Goal: Transaction & Acquisition: Purchase product/service

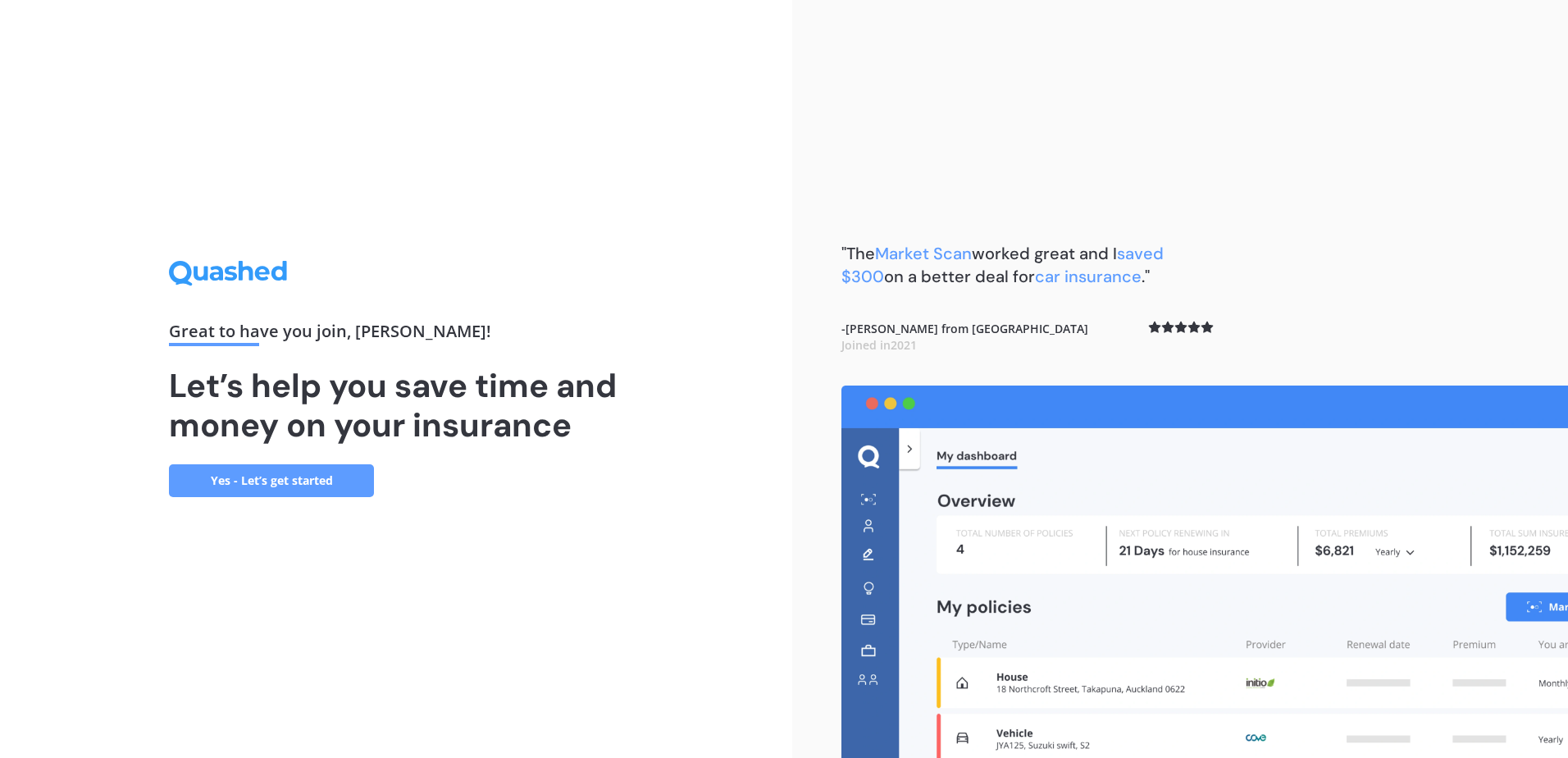
click at [266, 484] on link "Yes - Let’s get started" at bounding box center [271, 481] width 205 height 33
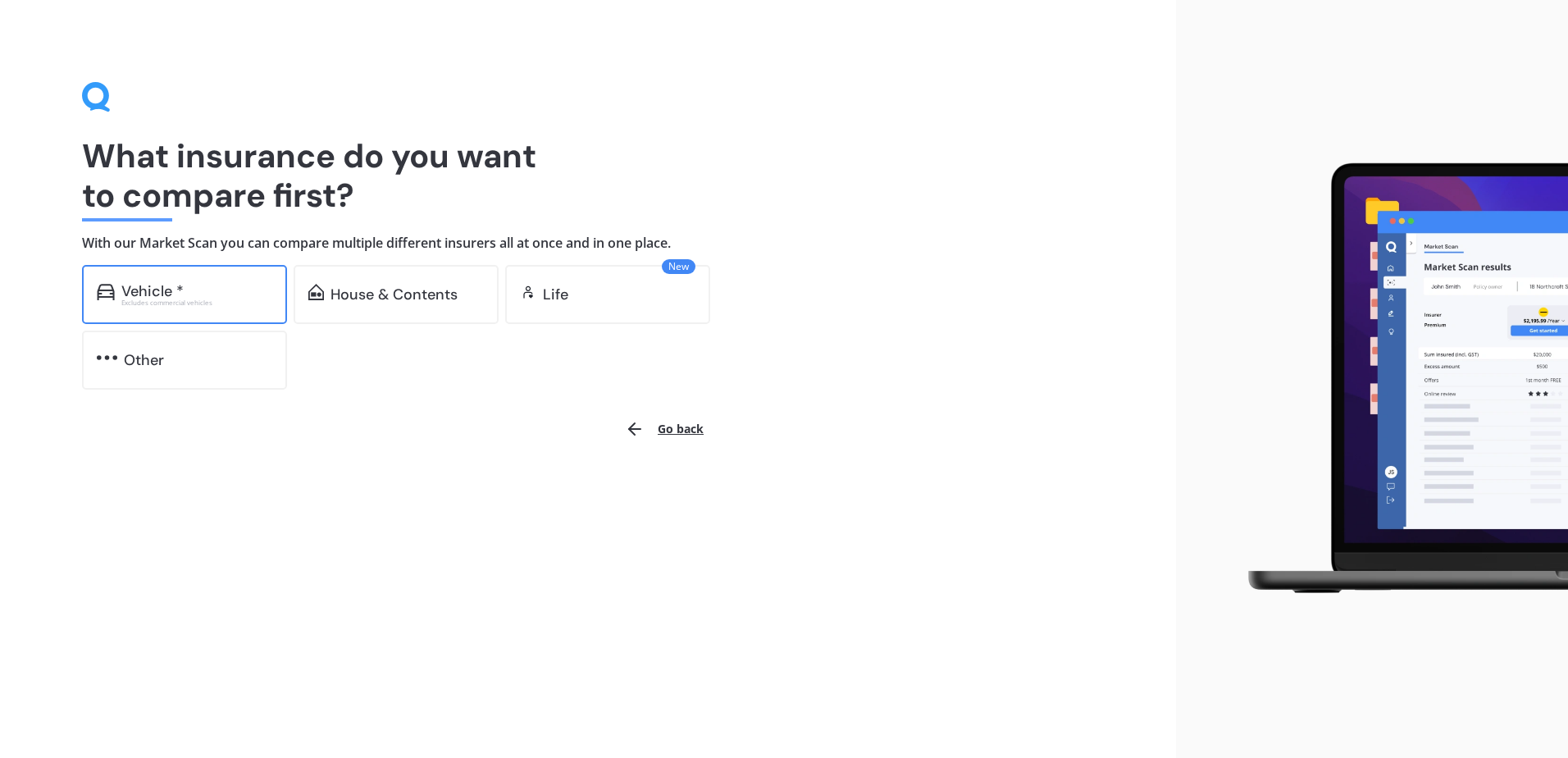
click at [179, 296] on div "Vehicle *" at bounding box center [153, 291] width 63 height 16
click at [214, 291] on div "Vehicle *" at bounding box center [197, 291] width 151 height 16
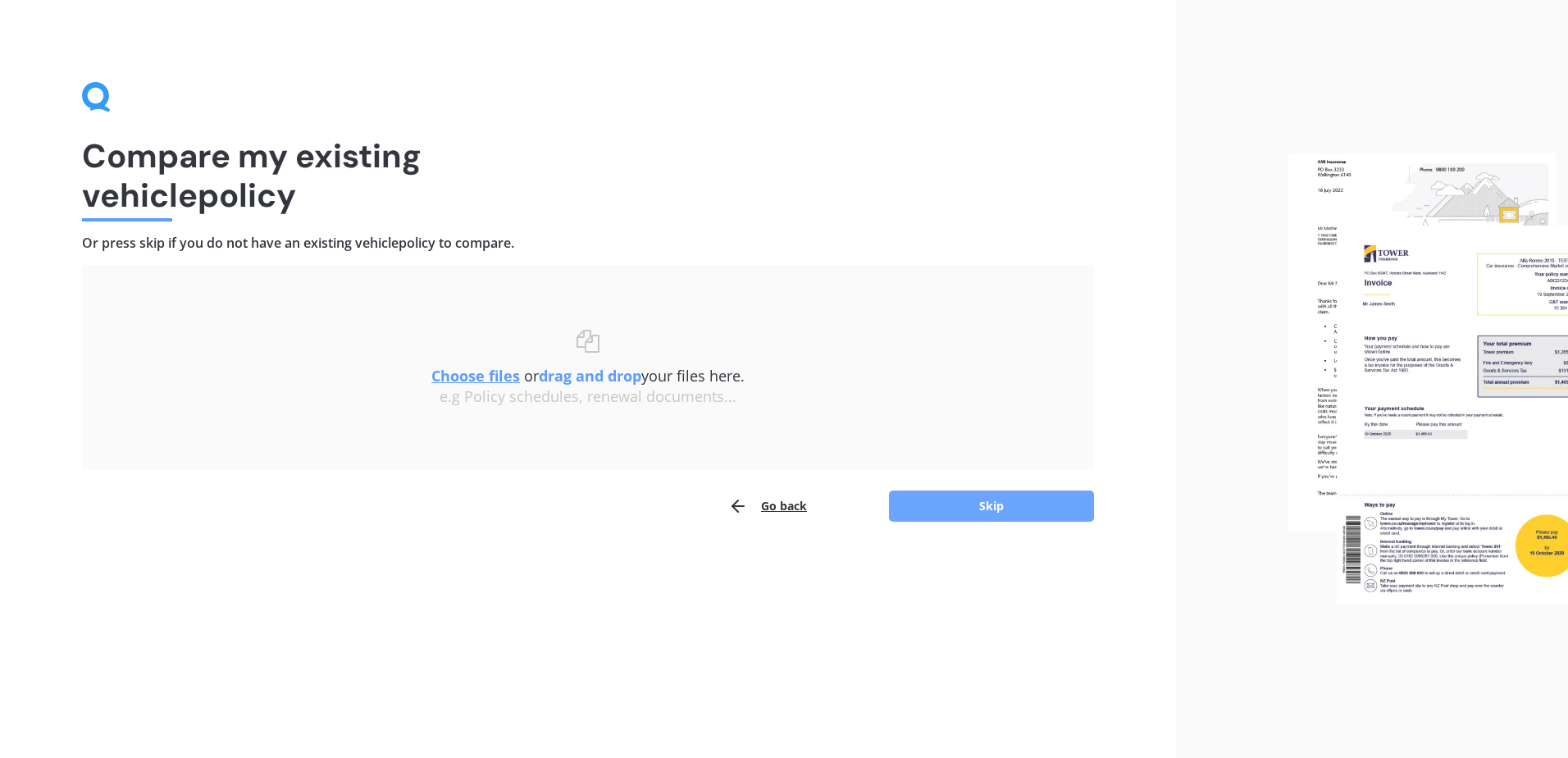
click at [1009, 500] on button "Skip" at bounding box center [992, 506] width 205 height 31
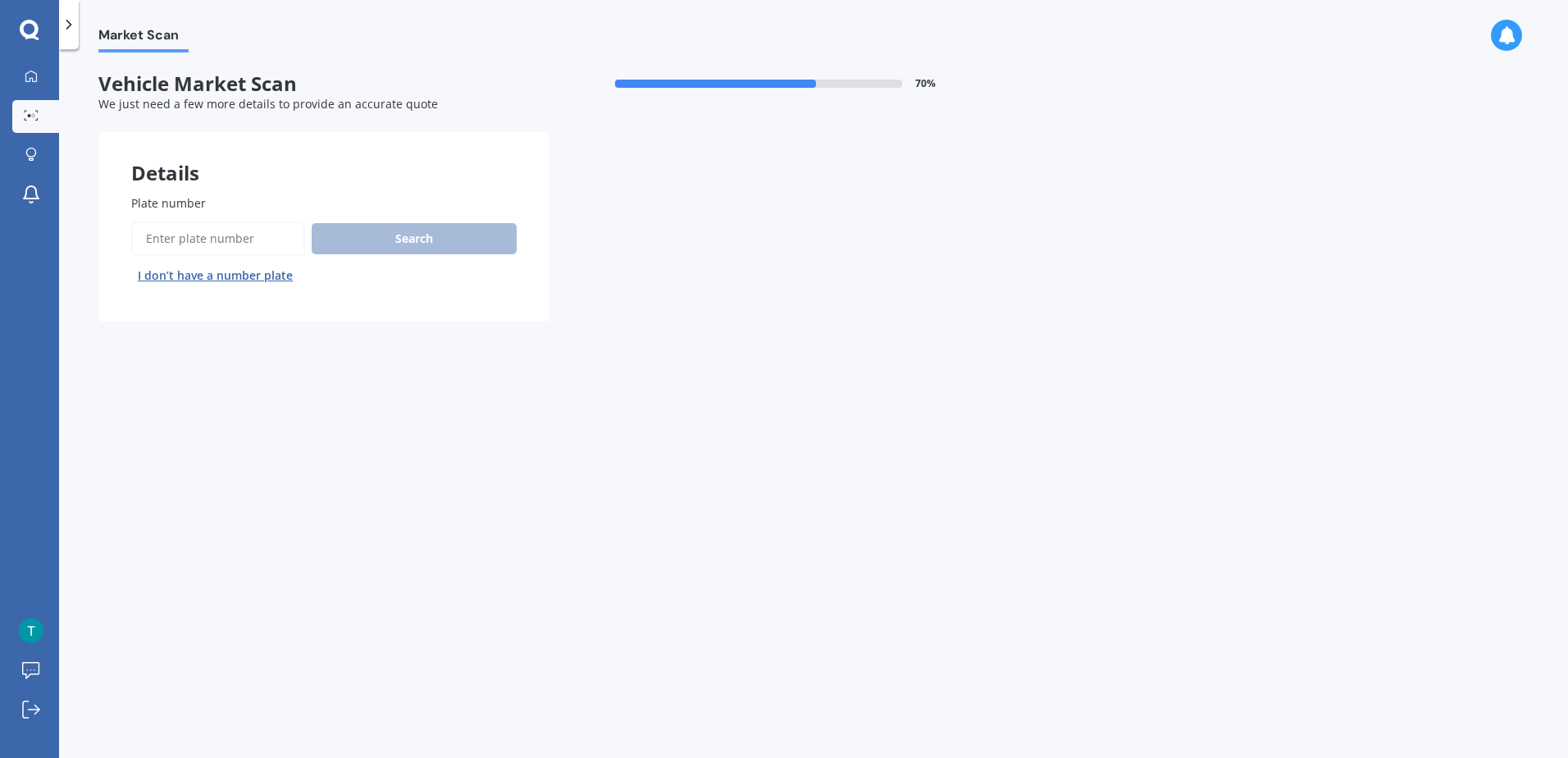
click at [188, 234] on input "Plate number" at bounding box center [218, 239] width 174 height 35
paste input "2015 T"
type input "2015 T"
drag, startPoint x: 210, startPoint y: 242, endPoint x: 128, endPoint y: 237, distance: 82.2
click at [128, 237] on div "Plate number Search I don’t have a number plate" at bounding box center [323, 241] width 451 height 160
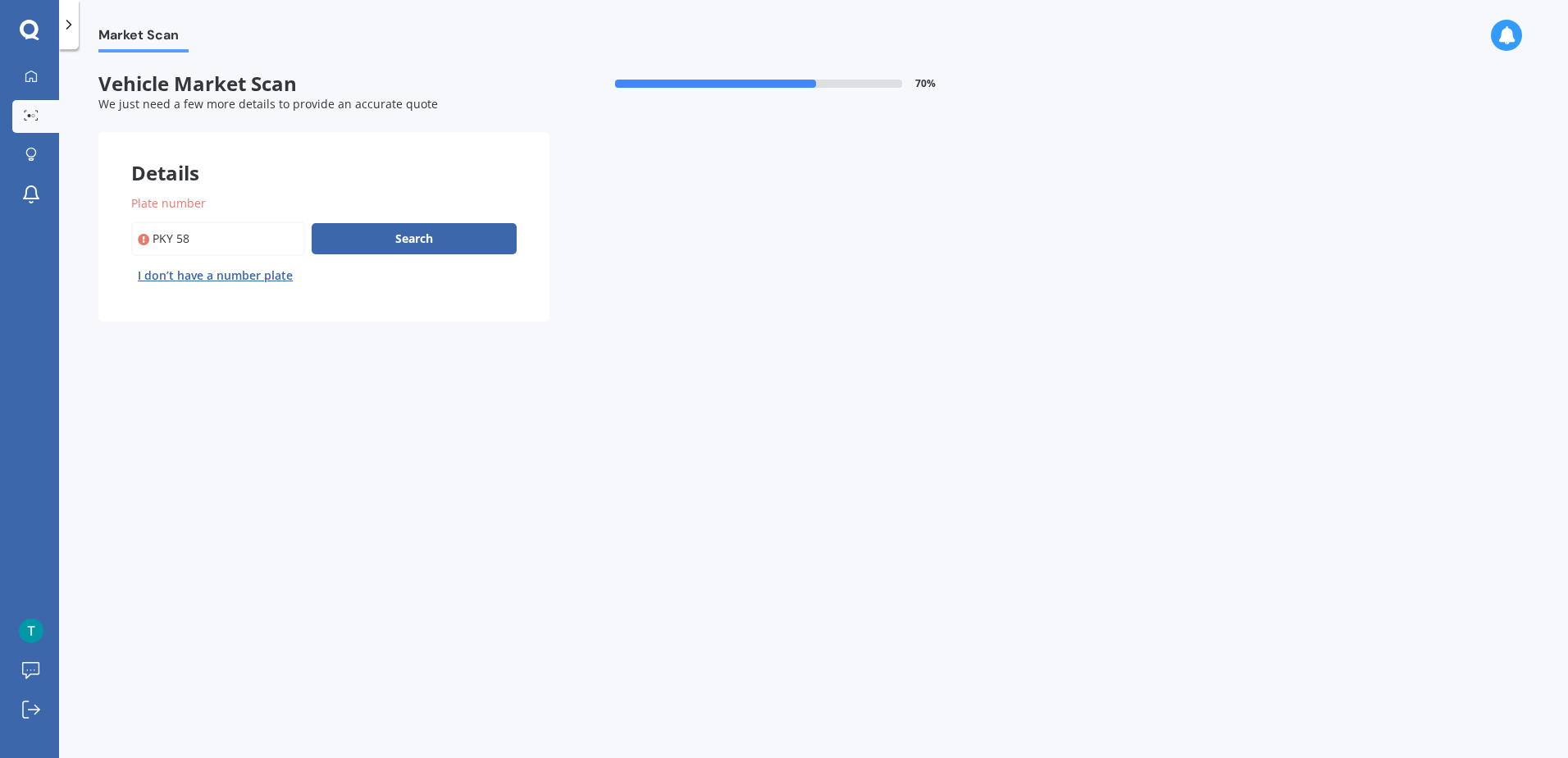
click at [175, 238] on input "Plate number" at bounding box center [218, 239] width 174 height 35
click at [195, 240] on input "Plate number" at bounding box center [218, 239] width 174 height 35
type input "PKY580"
click at [433, 238] on button "Search" at bounding box center [414, 239] width 205 height 31
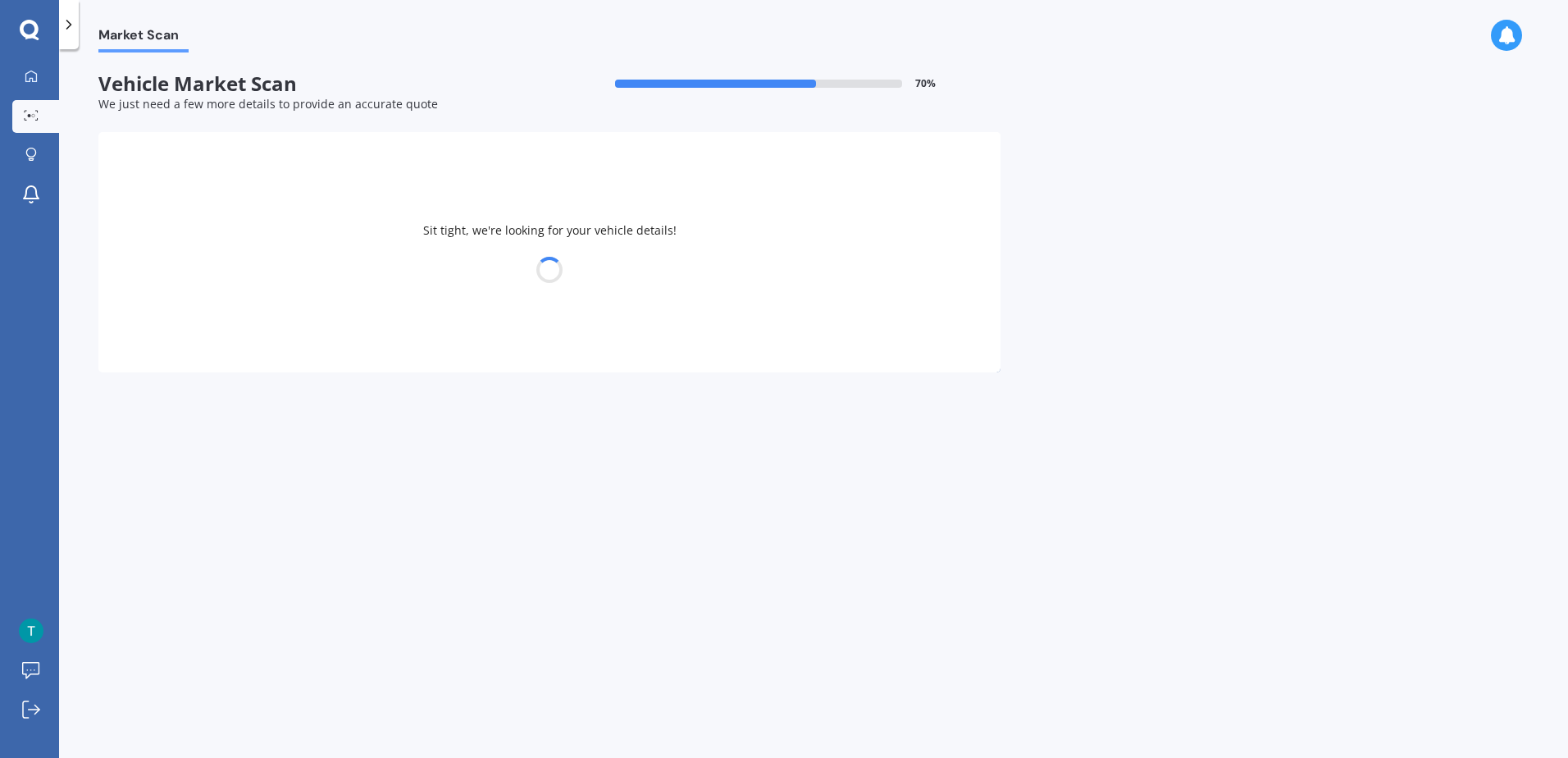
select select "TOYOTA"
select select "PRIUS"
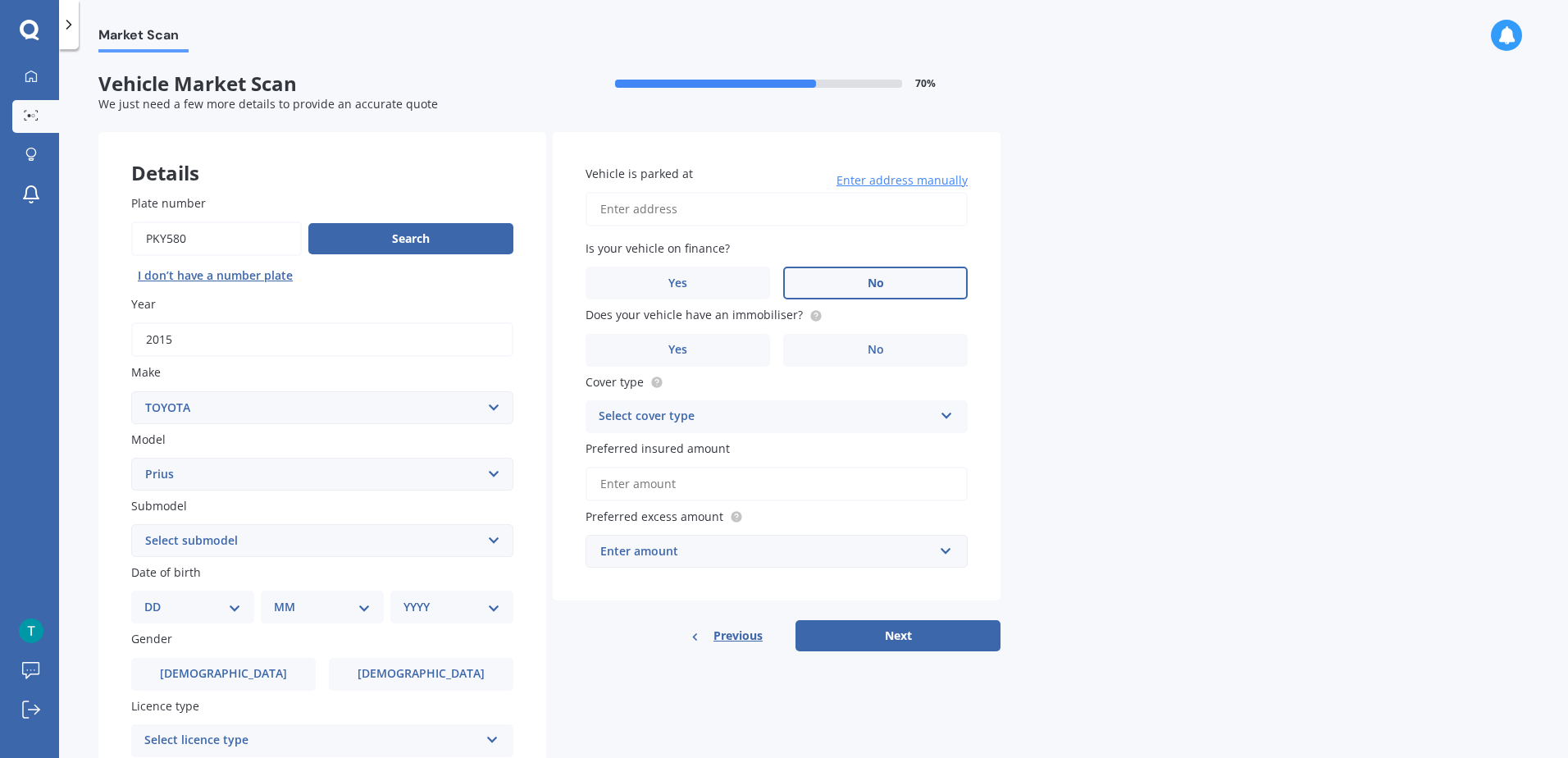
click at [872, 280] on span "No" at bounding box center [876, 283] width 16 height 14
click at [0, 0] on input "No" at bounding box center [0, 0] width 0 height 0
click at [699, 413] on div "Select cover type" at bounding box center [766, 416] width 335 height 19
click at [667, 449] on span "Comprehensive" at bounding box center [643, 448] width 87 height 15
click at [879, 357] on label "No" at bounding box center [875, 351] width 184 height 33
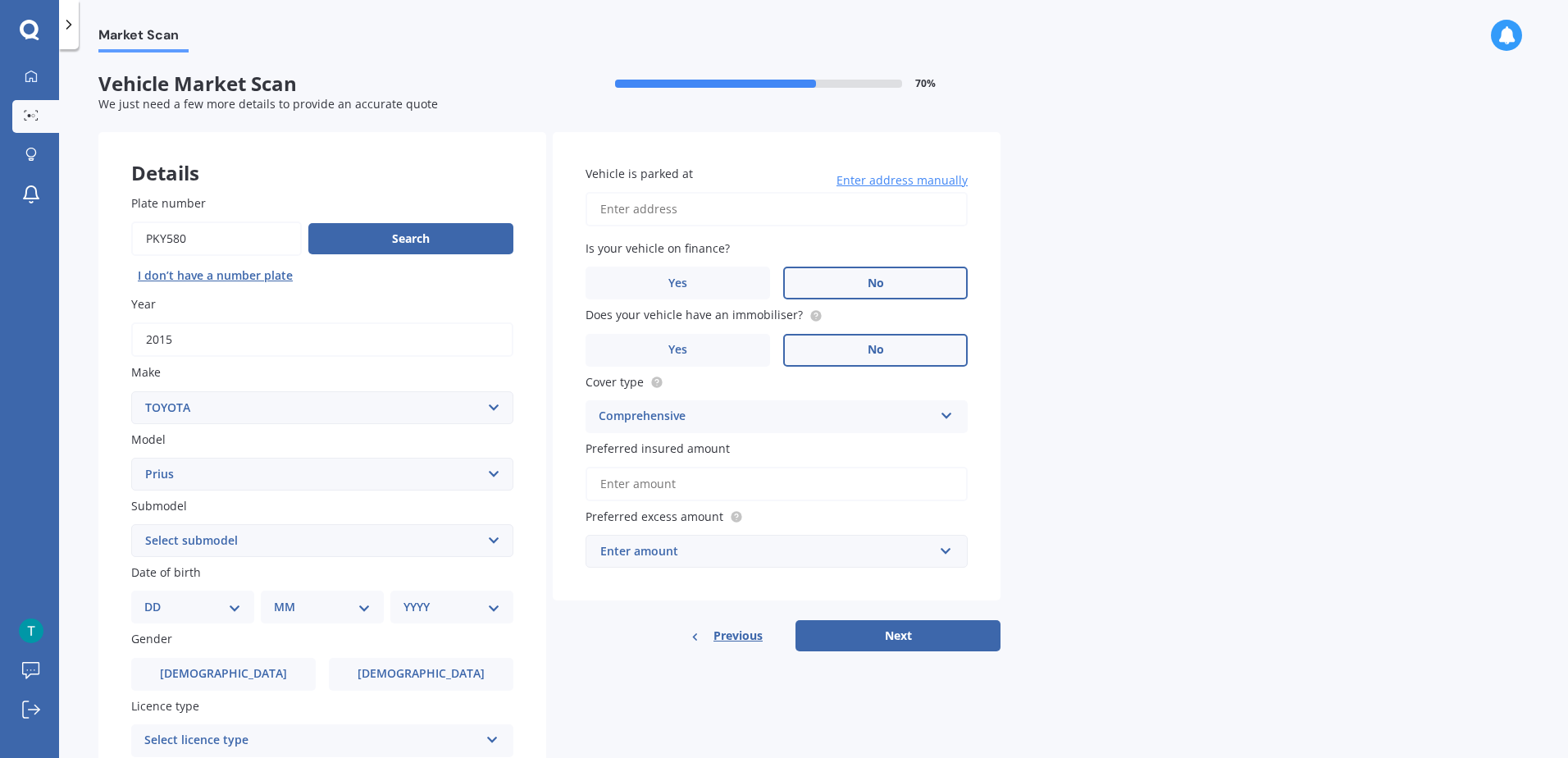
click at [0, 0] on input "No" at bounding box center [0, 0] width 0 height 0
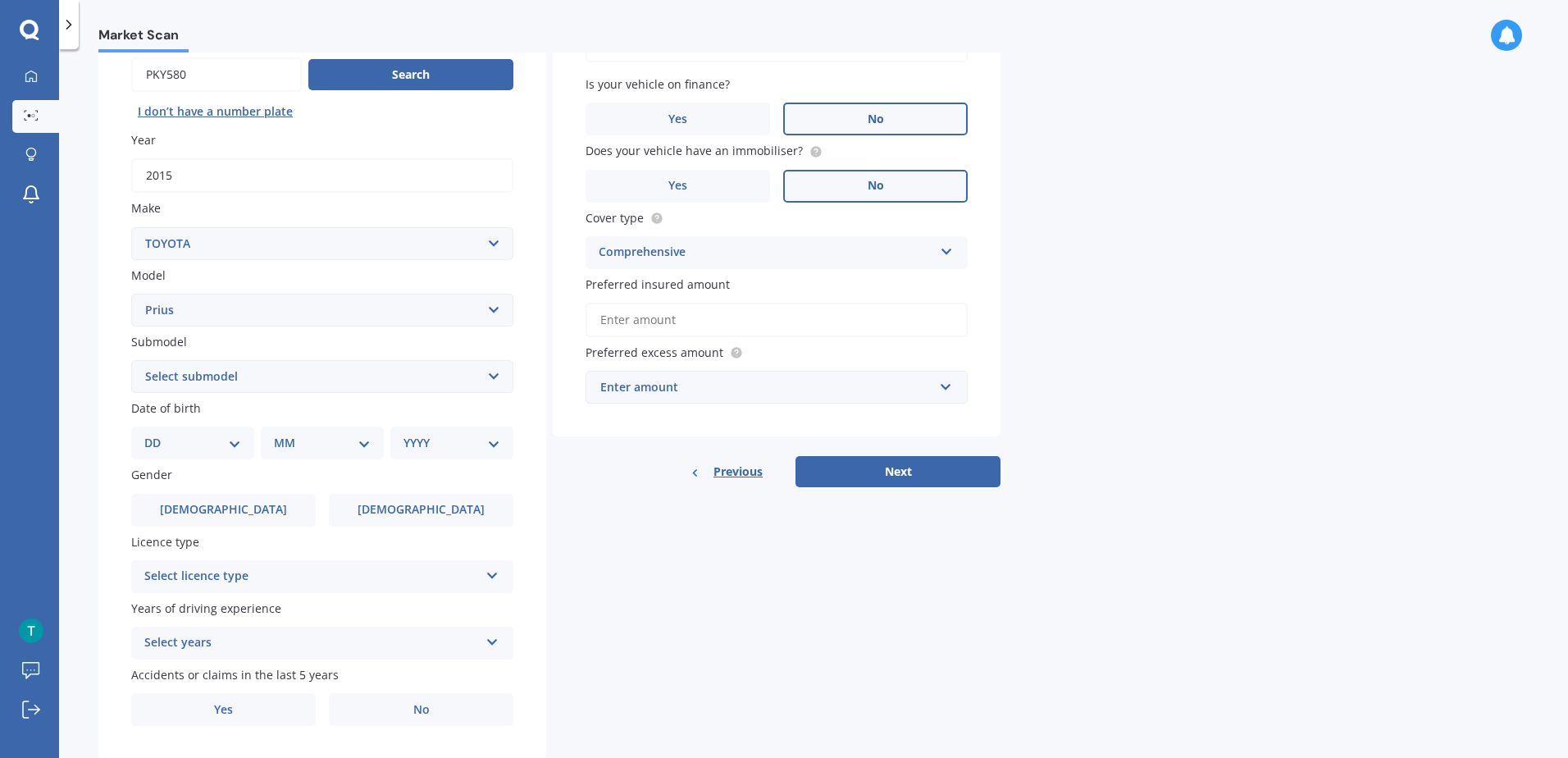
click at [260, 376] on select "Select submodel (All other) Hybrid" at bounding box center [322, 377] width 382 height 33
select select "HYBRID"
click at [131, 360] on select "Select submodel (All other) Hybrid" at bounding box center [322, 377] width 382 height 33
click at [193, 446] on select "DD 01 02 03 04 05 06 07 08 09 10 11 12 13 14 15 16 17 18 19 20 21 22 23 24 25 2…" at bounding box center [193, 442] width 97 height 18
select select "04"
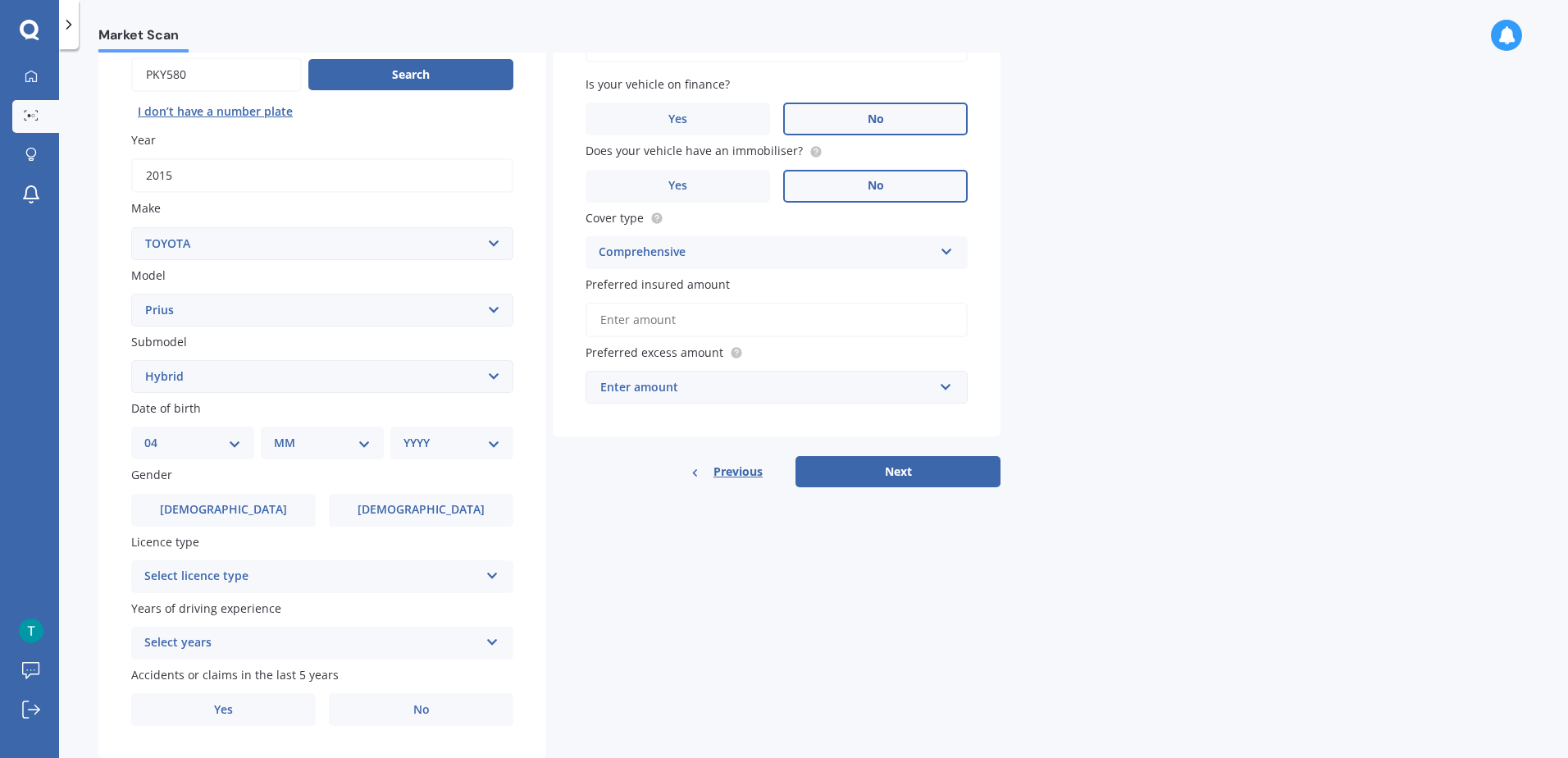
click at [157, 434] on select "DD 01 02 03 04 05 06 07 08 09 10 11 12 13 14 15 16 17 18 19 20 21 22 23 24 25 2…" at bounding box center [193, 442] width 97 height 18
click at [310, 452] on select "MM 01 02 03 04 05 06 07 08 09 10 11 12" at bounding box center [325, 442] width 90 height 18
select select "11"
click at [281, 434] on select "MM 01 02 03 04 05 06 07 08 09 10 11 12" at bounding box center [325, 442] width 90 height 18
click at [449, 443] on select "YYYY 2025 2024 2023 2022 2021 2020 2019 2018 2017 2016 2015 2014 2013 2012 2011…" at bounding box center [448, 442] width 90 height 18
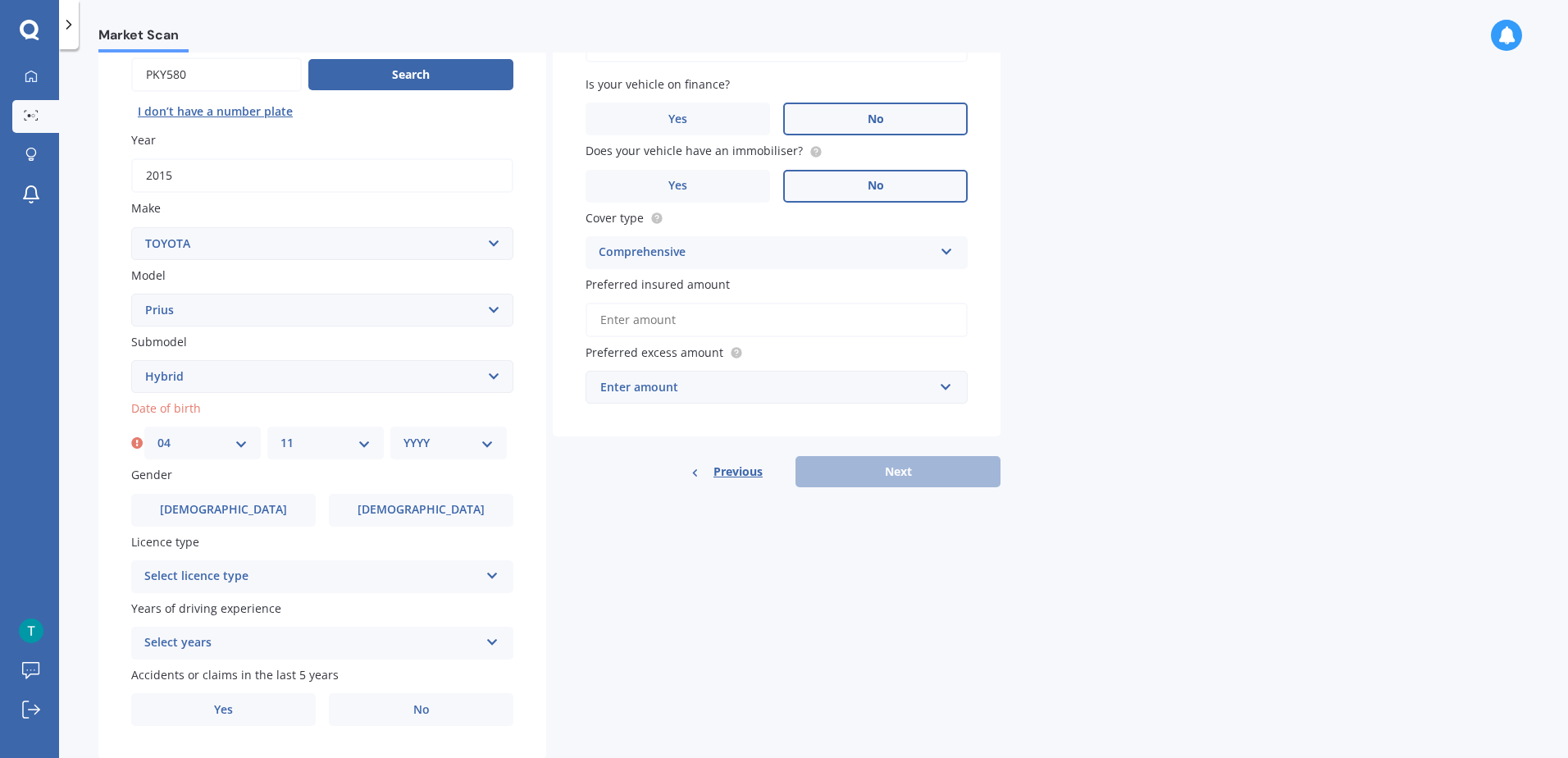
select select "1980"
click at [404, 434] on select "YYYY 2025 2024 2023 2022 2021 2020 2019 2018 2017 2016 2015 2014 2013 2012 2011…" at bounding box center [448, 442] width 90 height 18
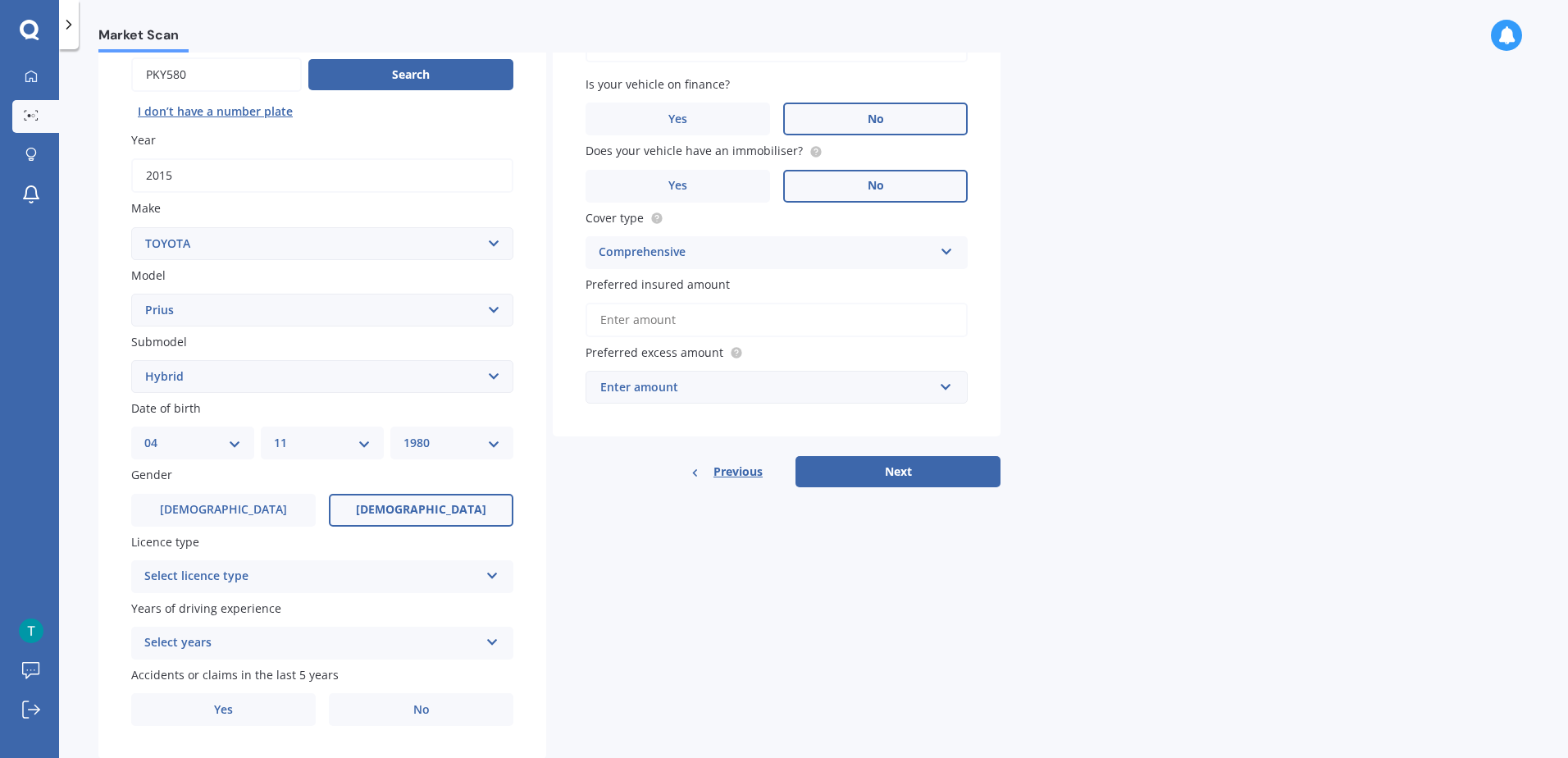
click at [431, 504] on span "Female" at bounding box center [421, 510] width 130 height 14
click at [0, 0] on input "Female" at bounding box center [0, 0] width 0 height 0
click at [244, 573] on div "Select licence type" at bounding box center [312, 576] width 335 height 19
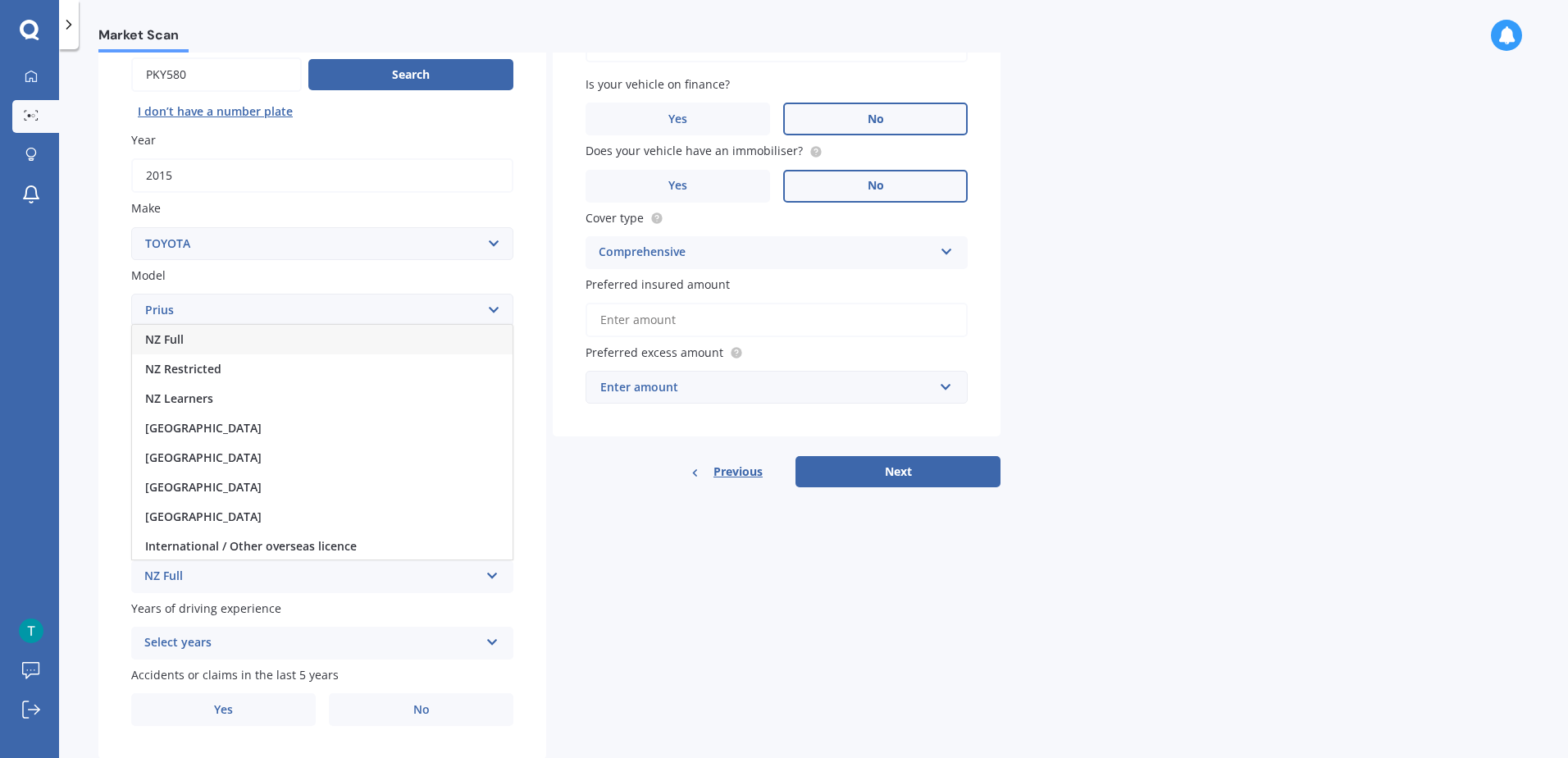
click at [193, 338] on div "NZ Full" at bounding box center [322, 339] width 380 height 30
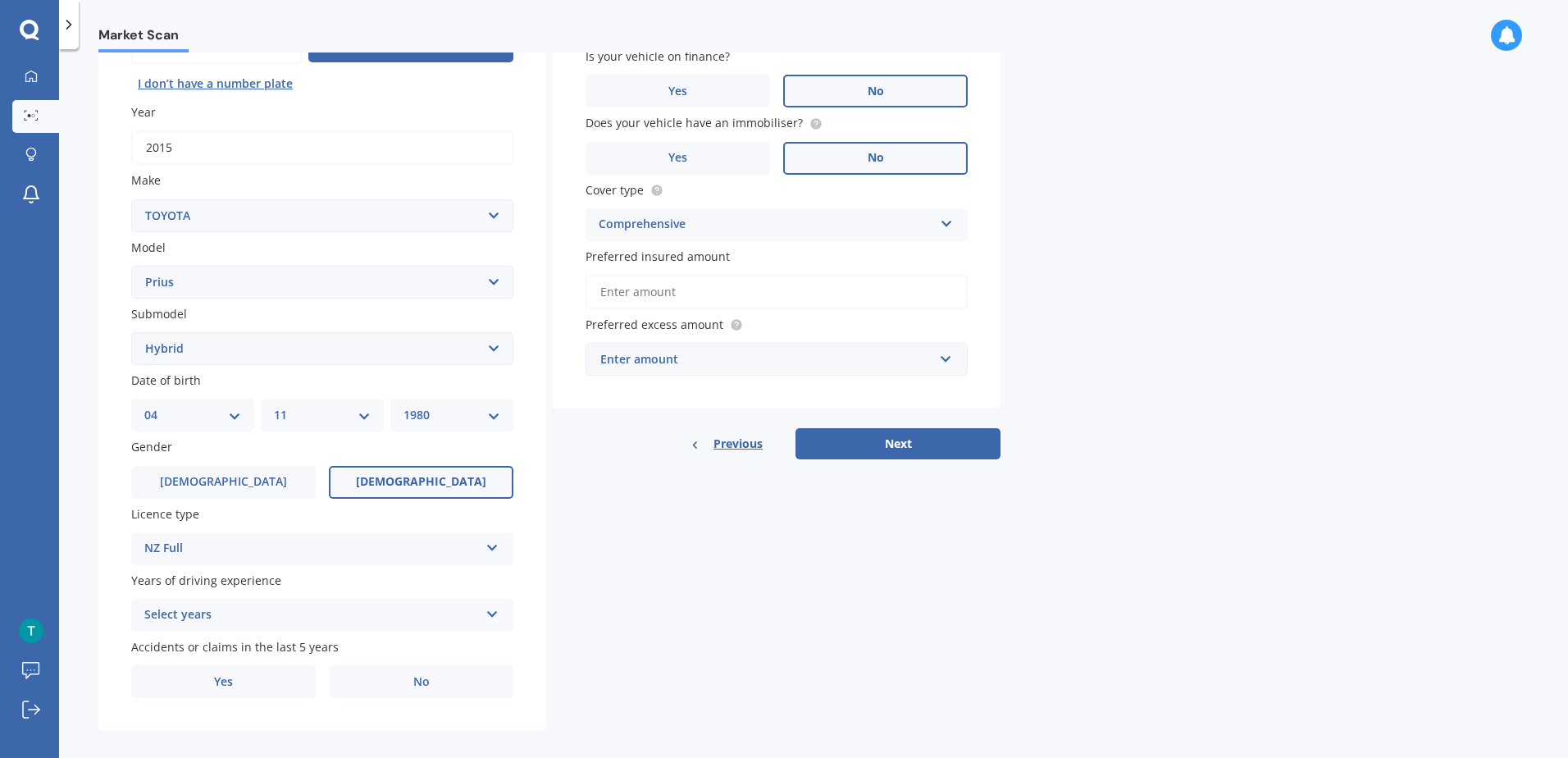
scroll to position [208, 0]
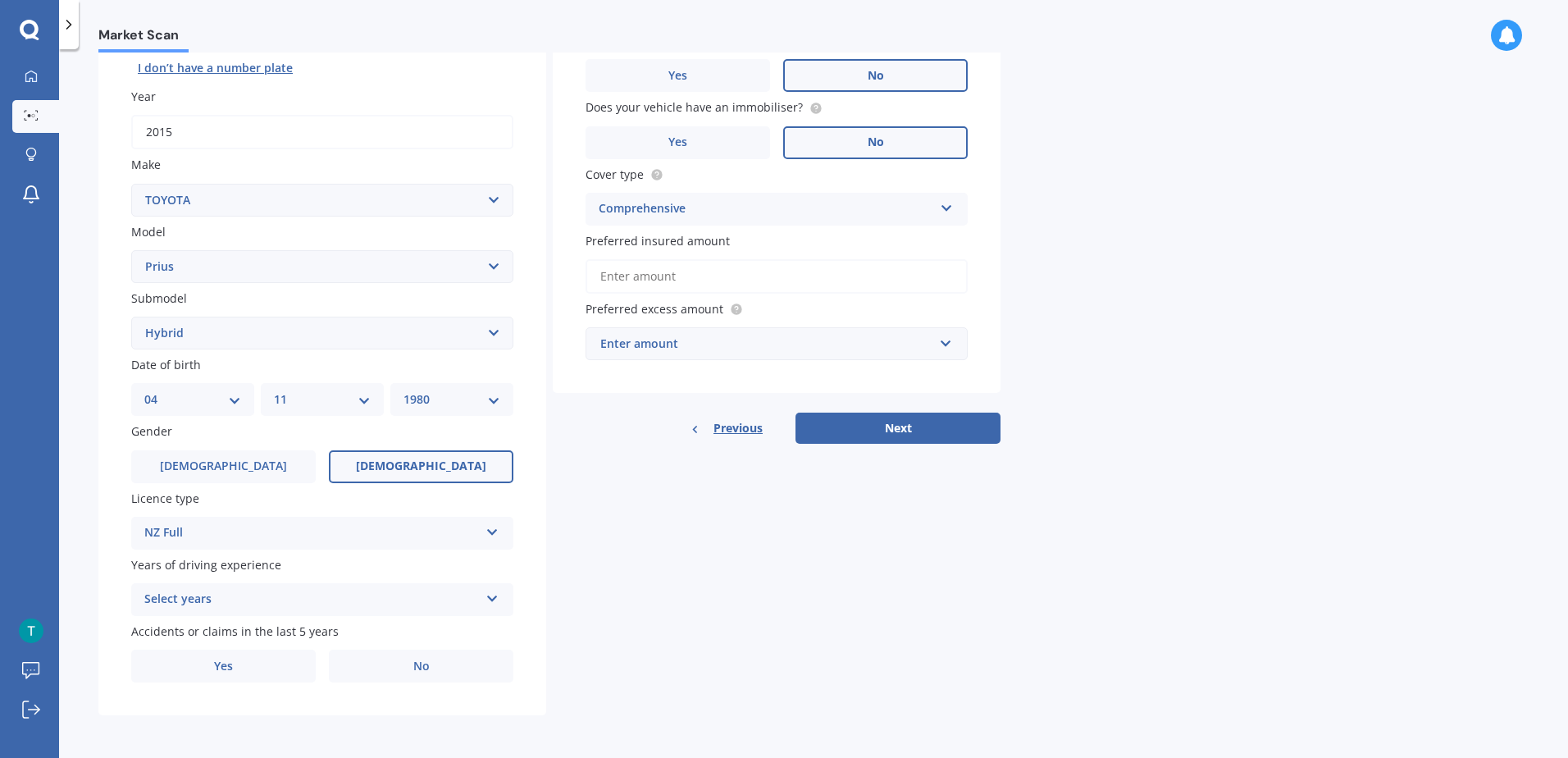
click at [210, 590] on div "Select years" at bounding box center [312, 600] width 335 height 19
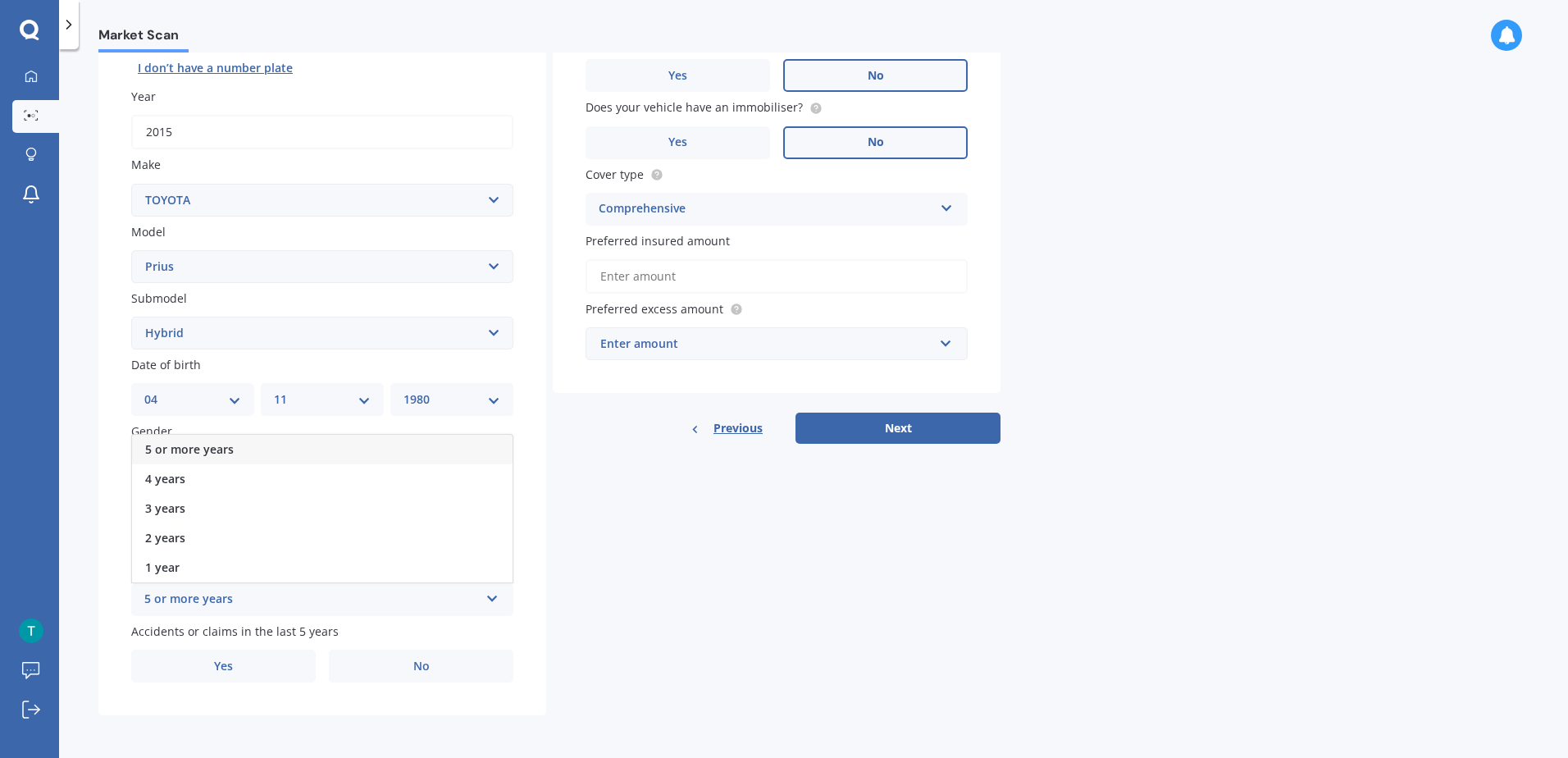
click at [197, 444] on span "5 or more years" at bounding box center [189, 449] width 89 height 15
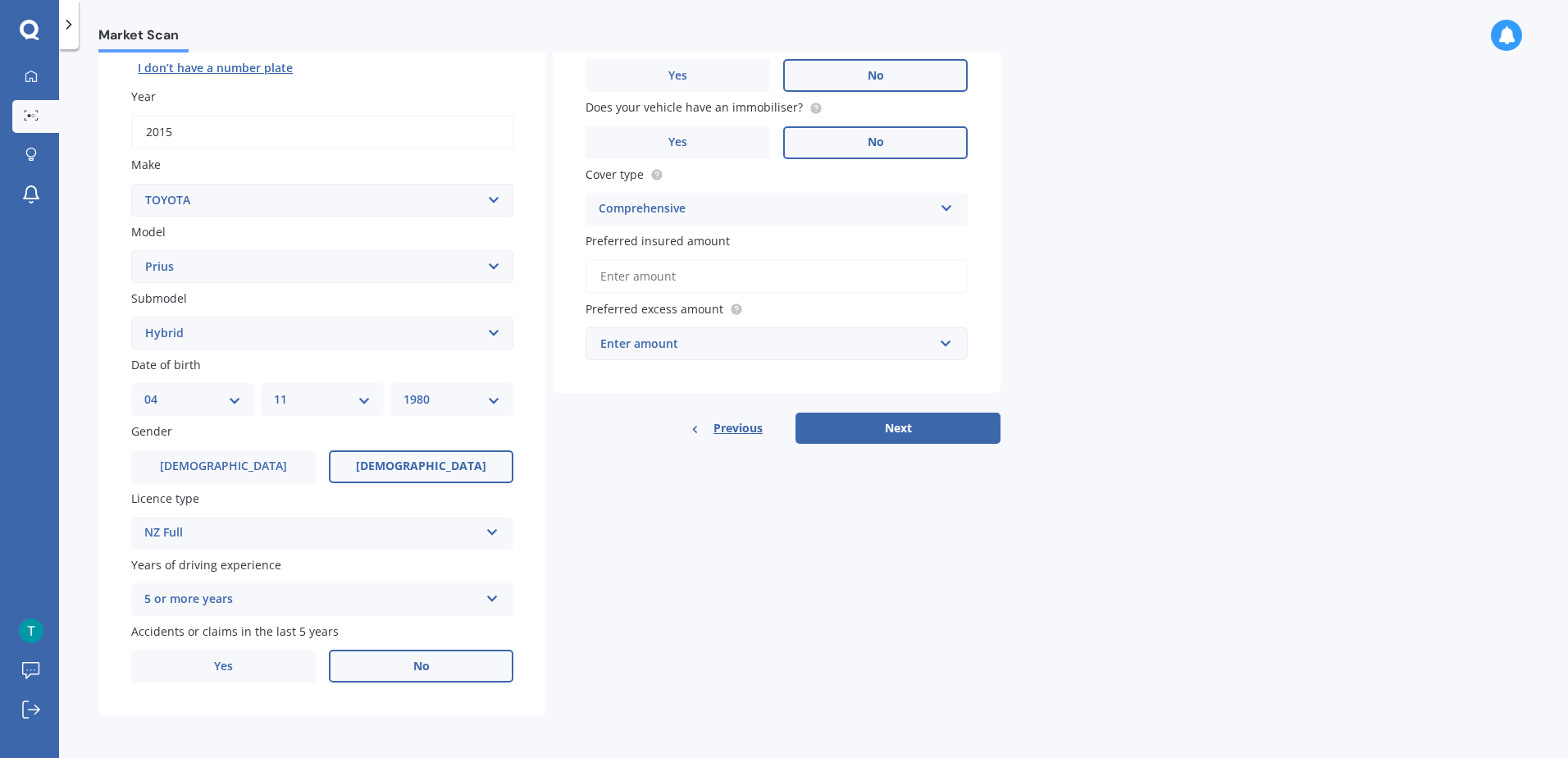
click at [404, 666] on label "No" at bounding box center [421, 666] width 184 height 33
click at [0, 0] on input "No" at bounding box center [0, 0] width 0 height 0
click at [652, 271] on input "Preferred insured amount" at bounding box center [777, 276] width 382 height 35
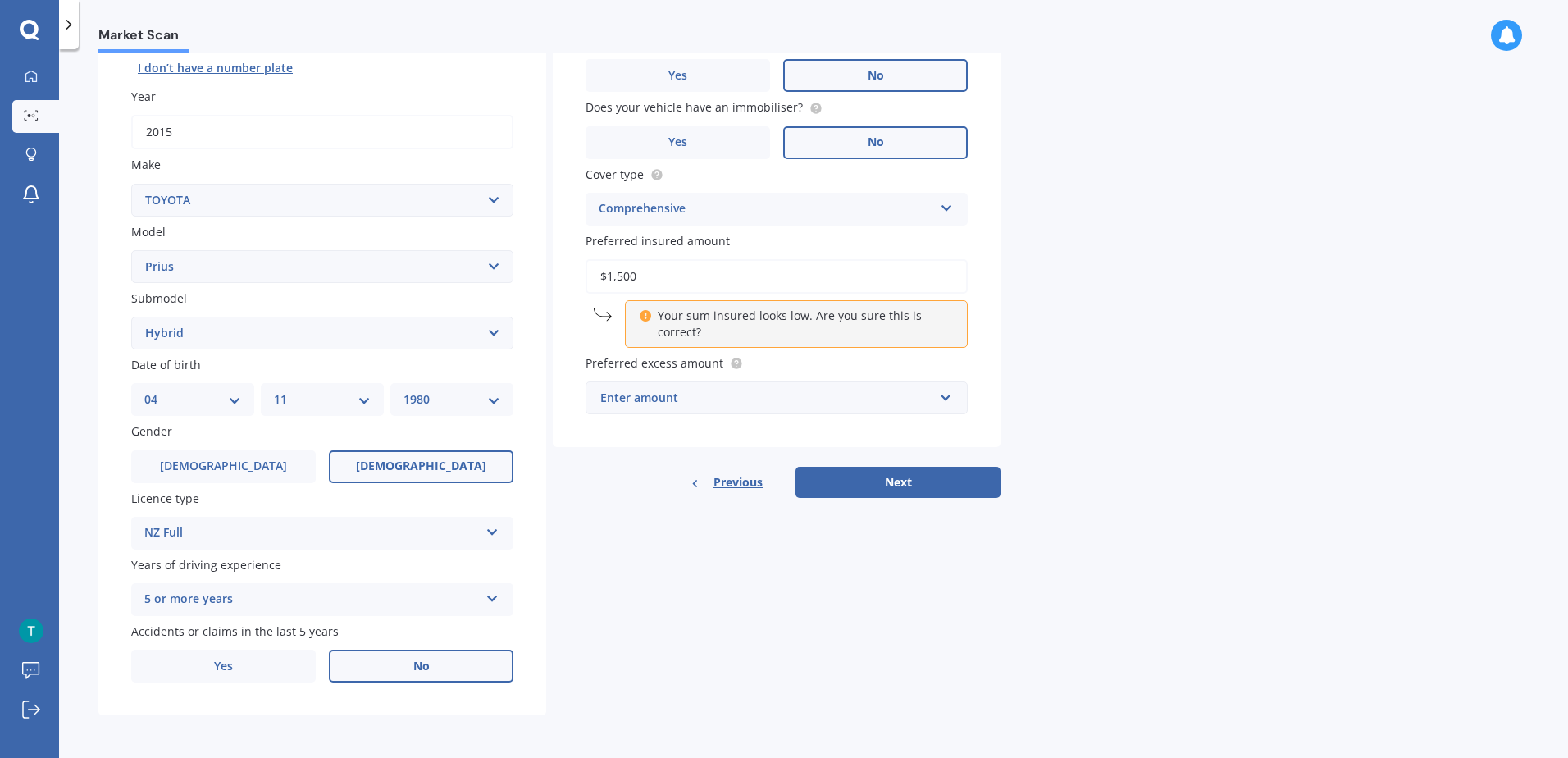
type input "$15,000"
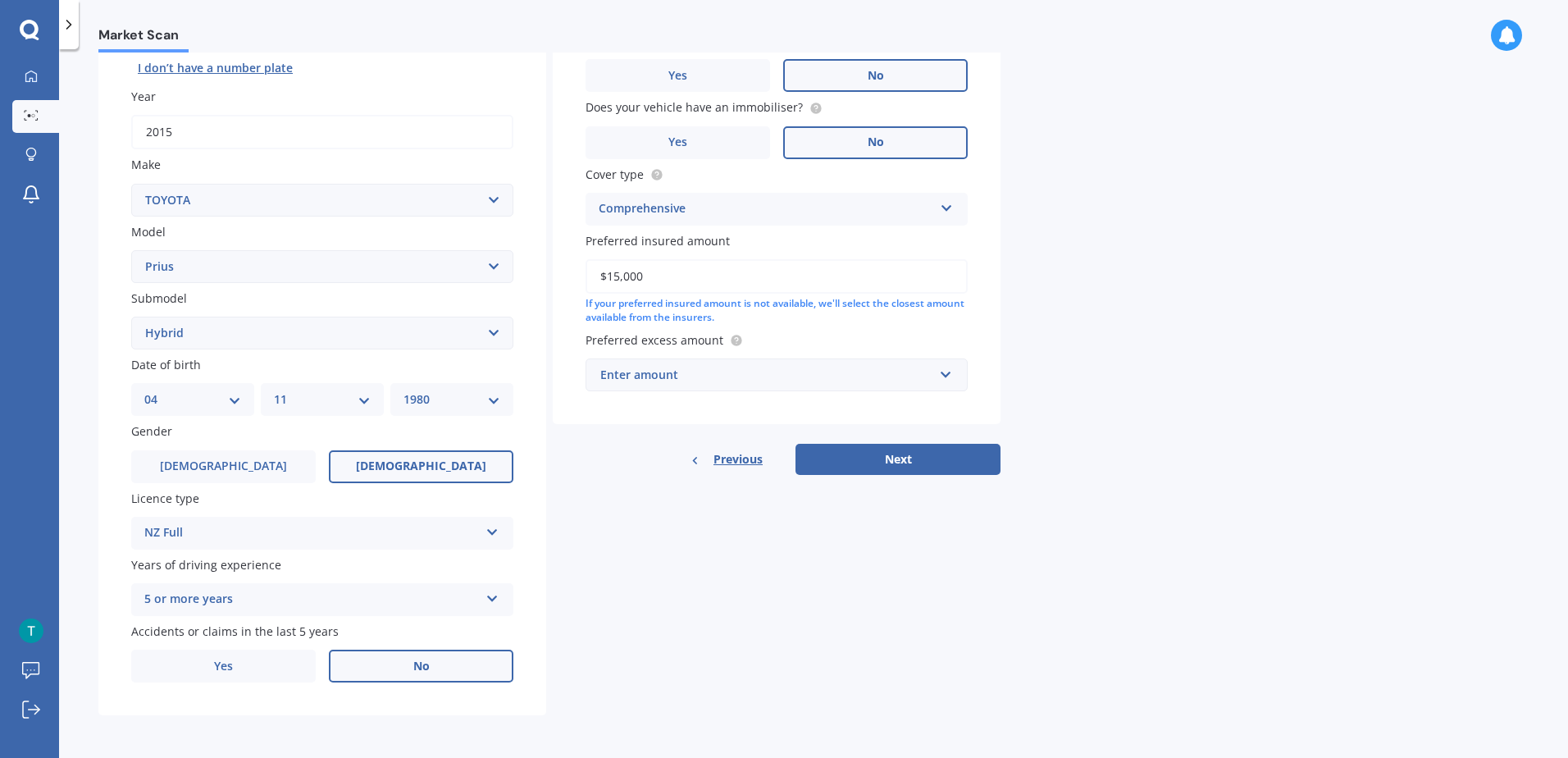
drag, startPoint x: 678, startPoint y: 272, endPoint x: 577, endPoint y: 267, distance: 101.1
click at [577, 267] on div "Vehicle is parked at Enter address manually Is your vehicle on finance? Yes No …" at bounding box center [777, 174] width 448 height 499
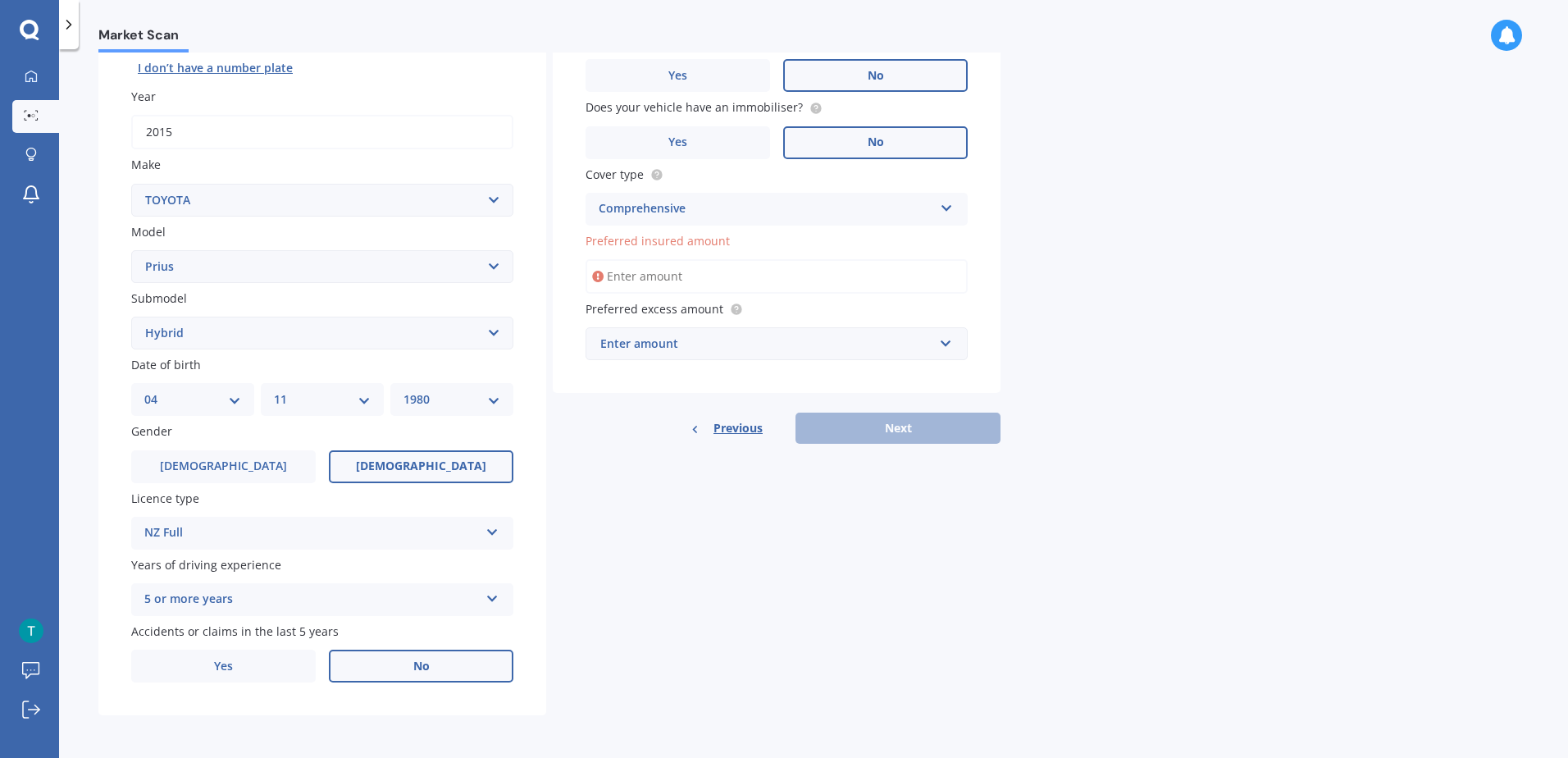
click at [655, 336] on div "Enter amount" at bounding box center [767, 344] width 333 height 18
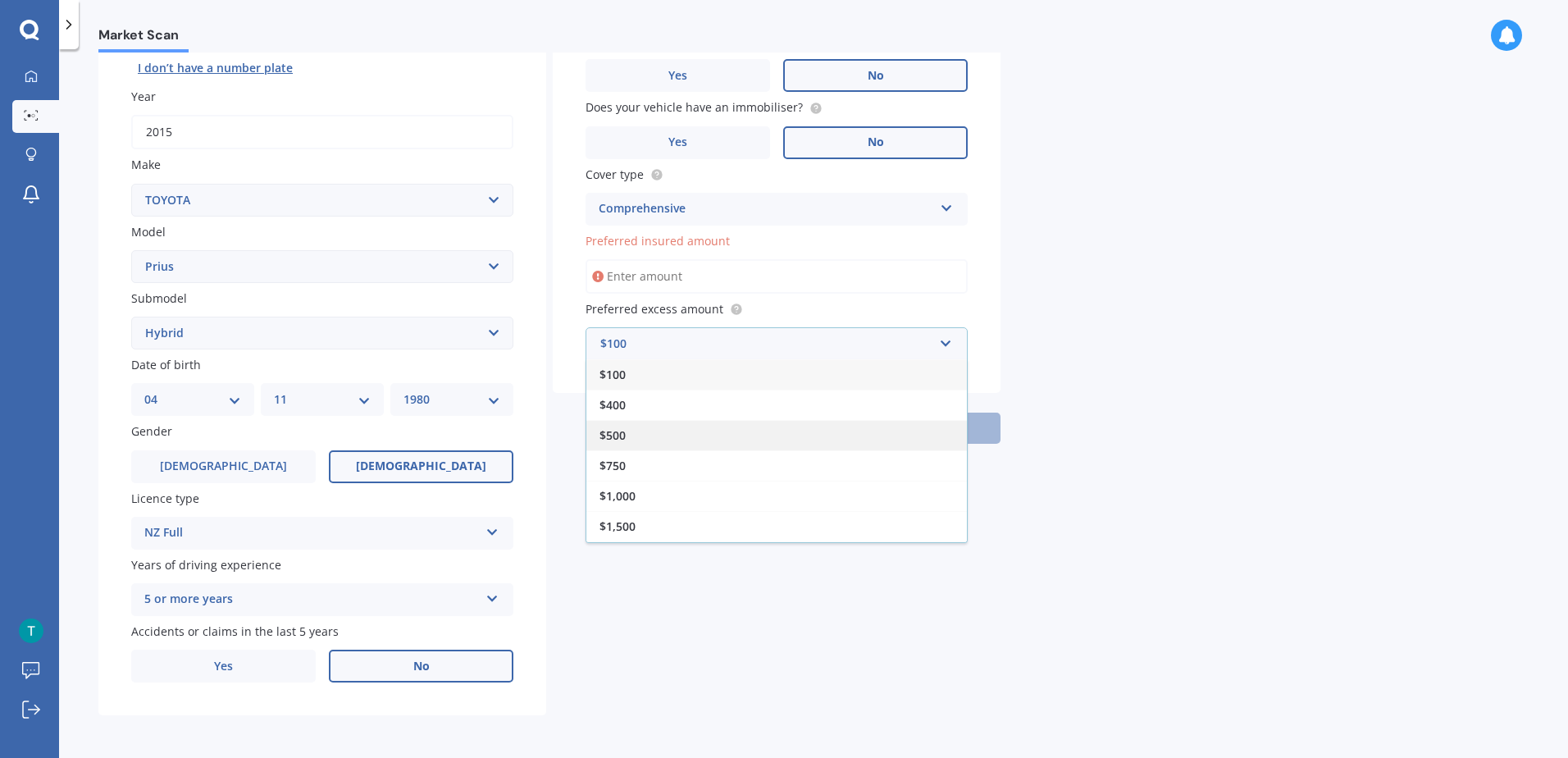
click at [611, 435] on span "$500" at bounding box center [612, 435] width 26 height 15
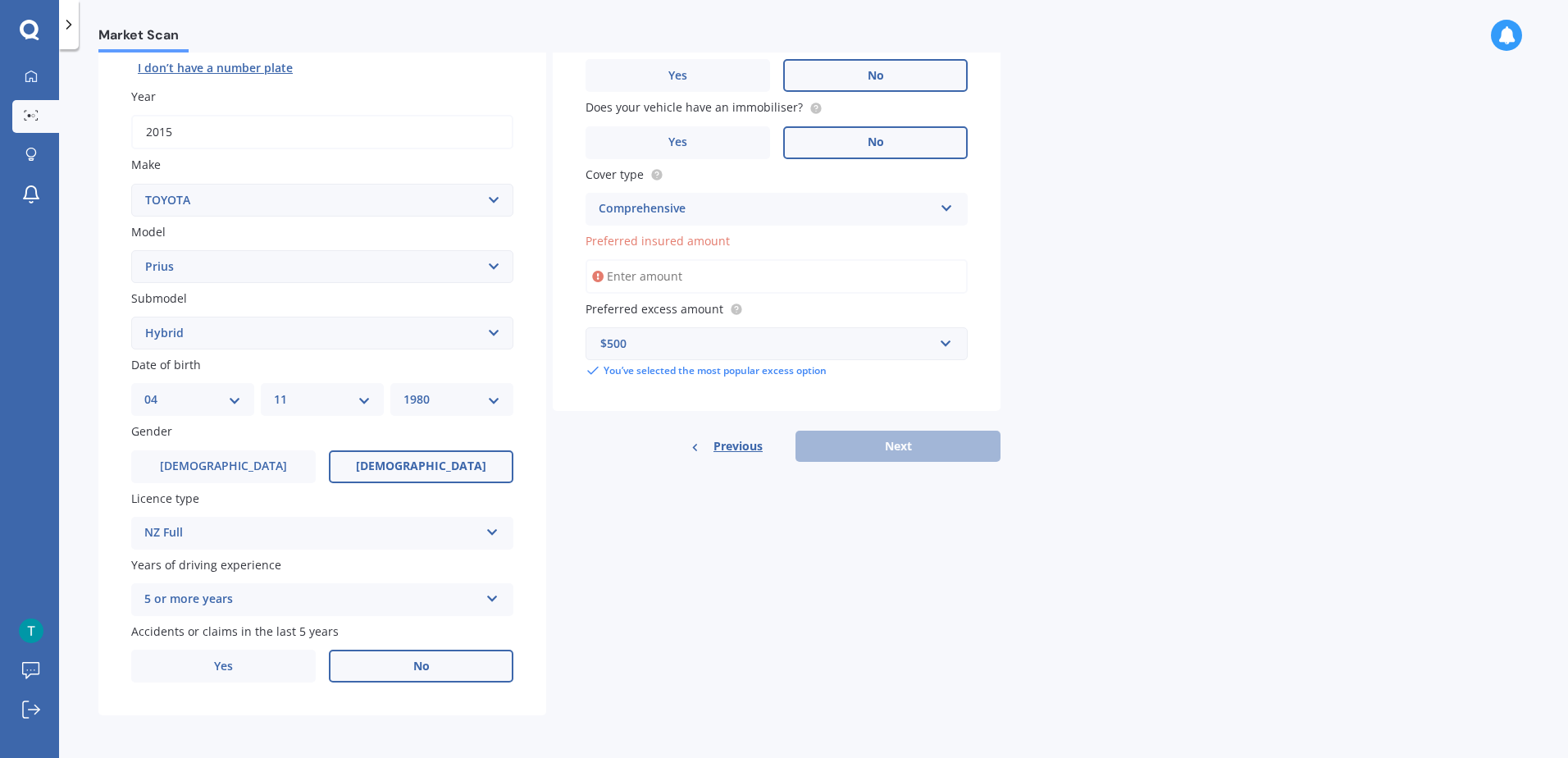
click at [861, 446] on div "Previous Next" at bounding box center [777, 446] width 448 height 31
click at [685, 276] on input "Preferred insured amount" at bounding box center [777, 276] width 382 height 35
click at [734, 311] on circle at bounding box center [736, 309] width 11 height 11
click at [618, 281] on input "Preferred insured amount" at bounding box center [777, 276] width 382 height 35
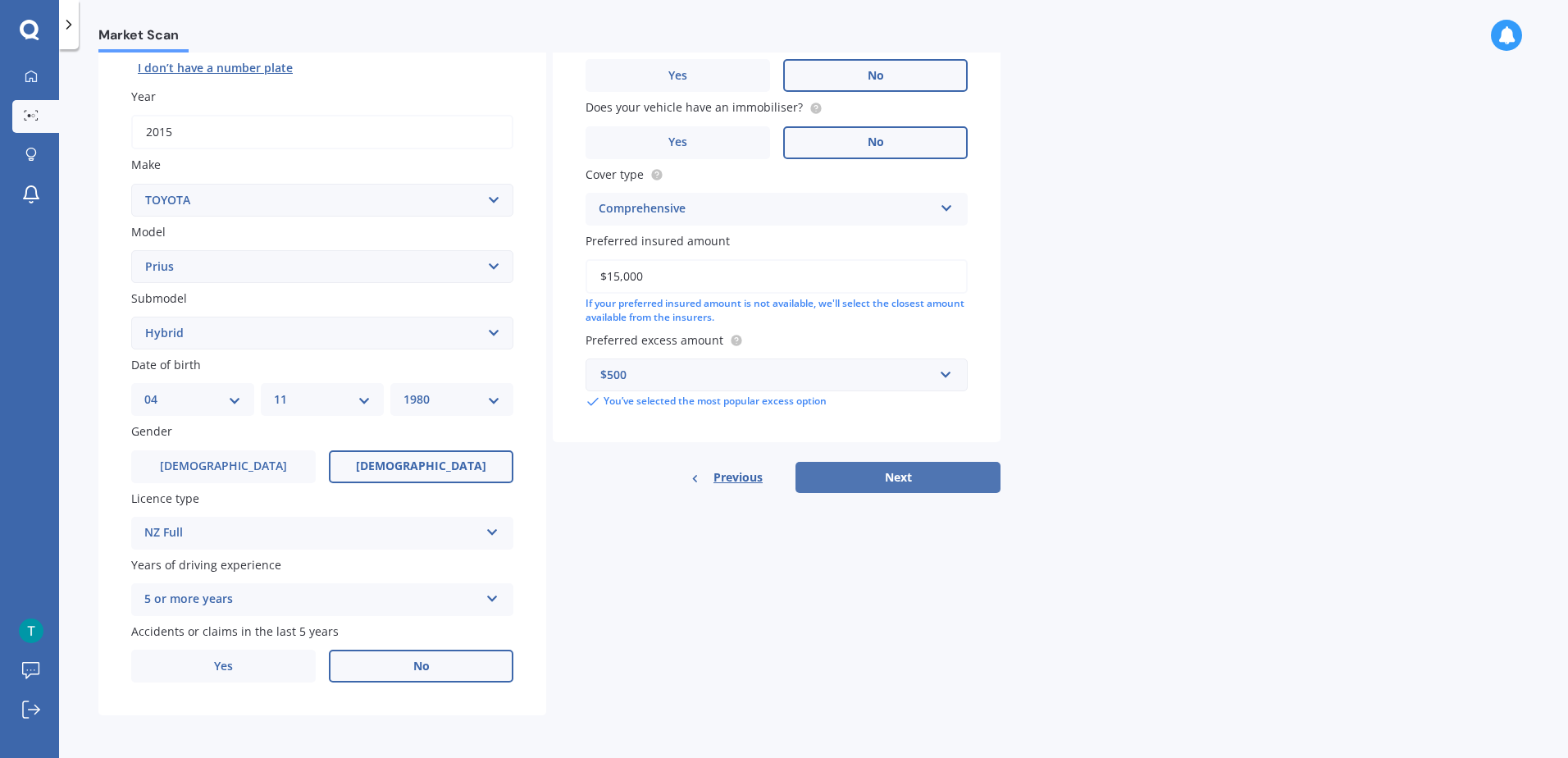
type input "$15,000"
click at [892, 481] on button "Next" at bounding box center [898, 477] width 205 height 31
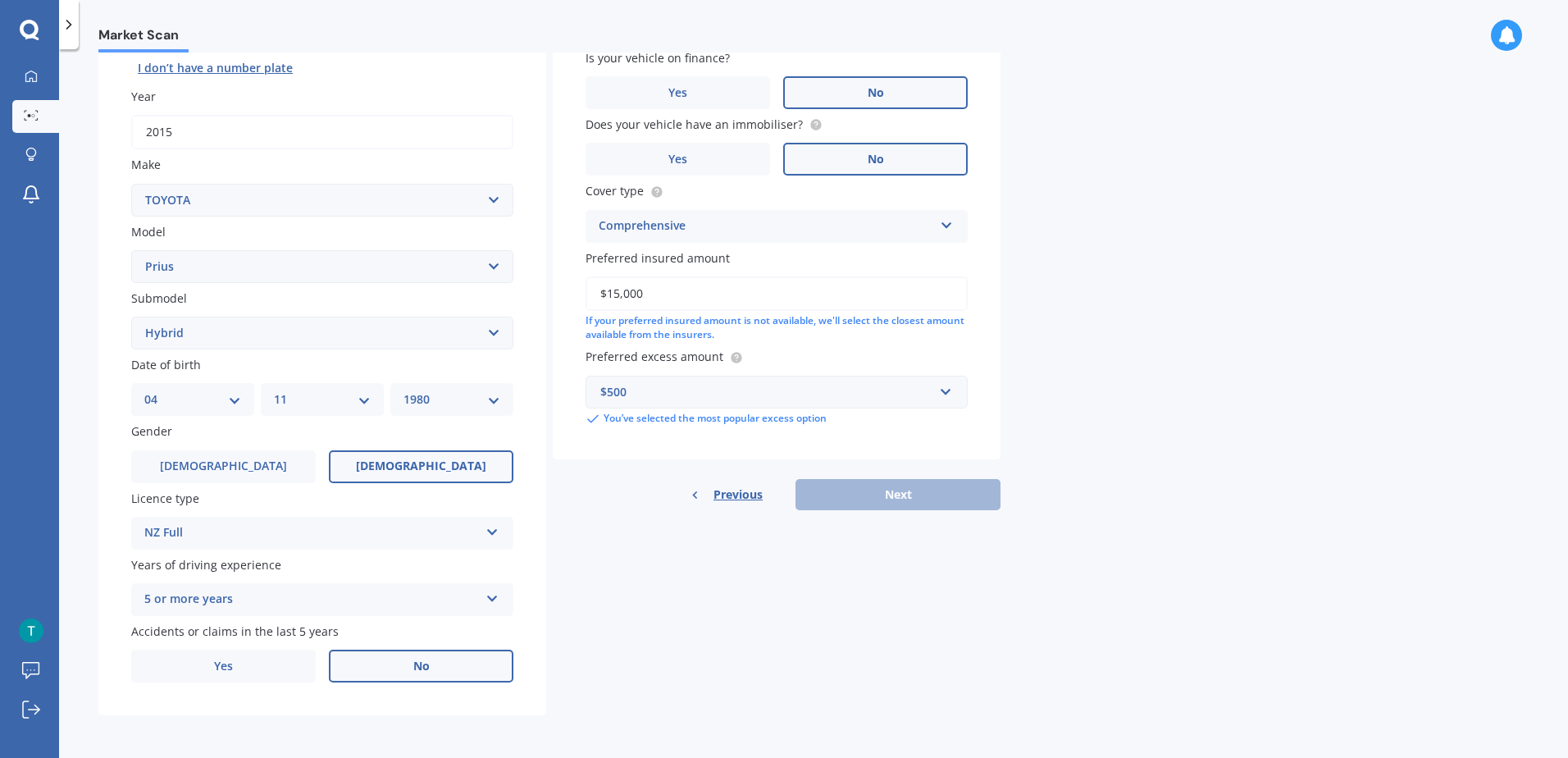
scroll to position [112, 0]
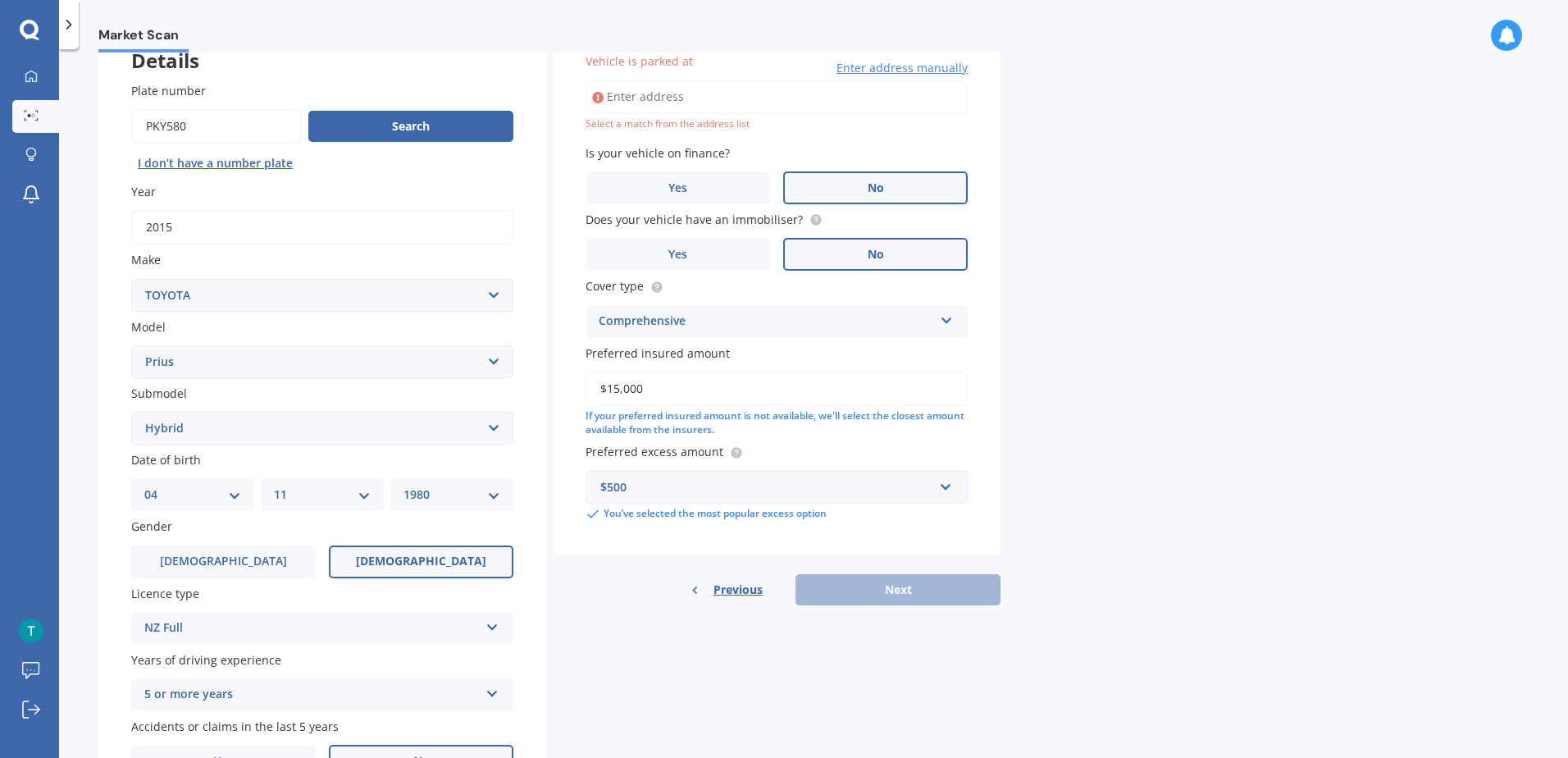
click at [634, 98] on input "Vehicle is parked at" at bounding box center [777, 97] width 382 height 35
type input "8 Pentre Terrace, Cashmere, Christchurch 8022"
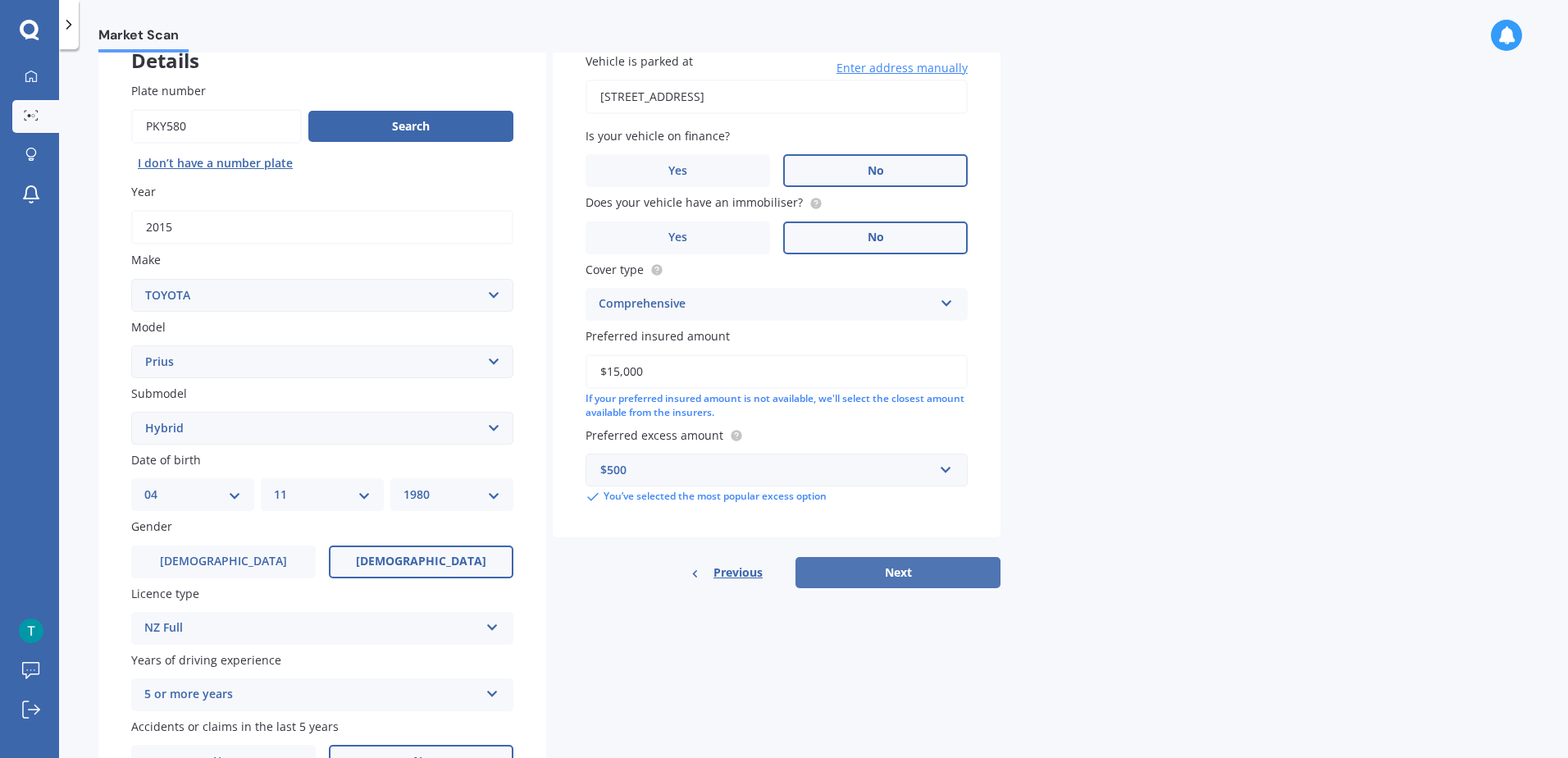
click at [889, 574] on button "Next" at bounding box center [898, 573] width 205 height 31
select select "04"
select select "11"
select select "1980"
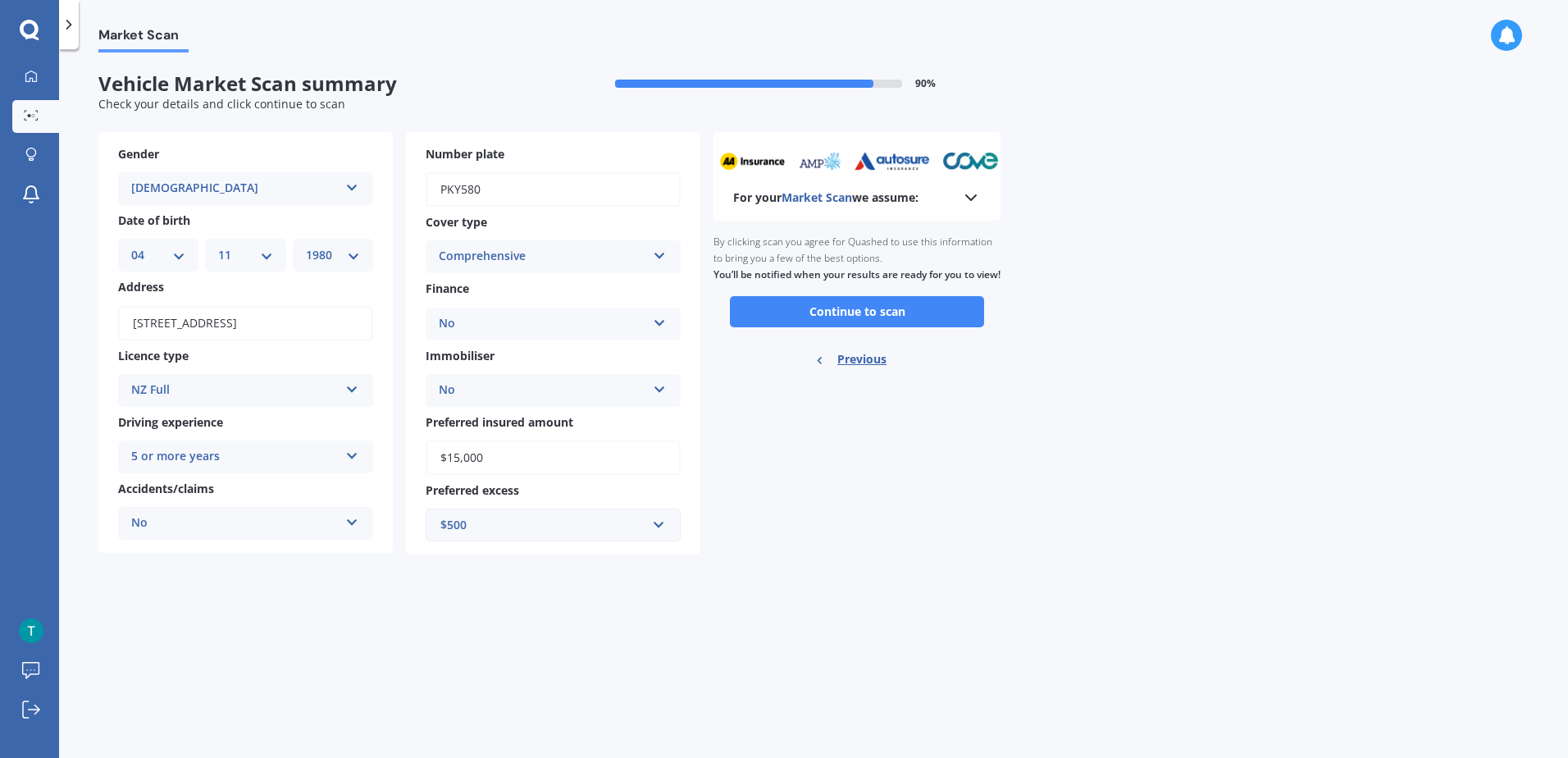
scroll to position [0, 0]
click at [840, 324] on button "Continue to scan" at bounding box center [856, 312] width 254 height 31
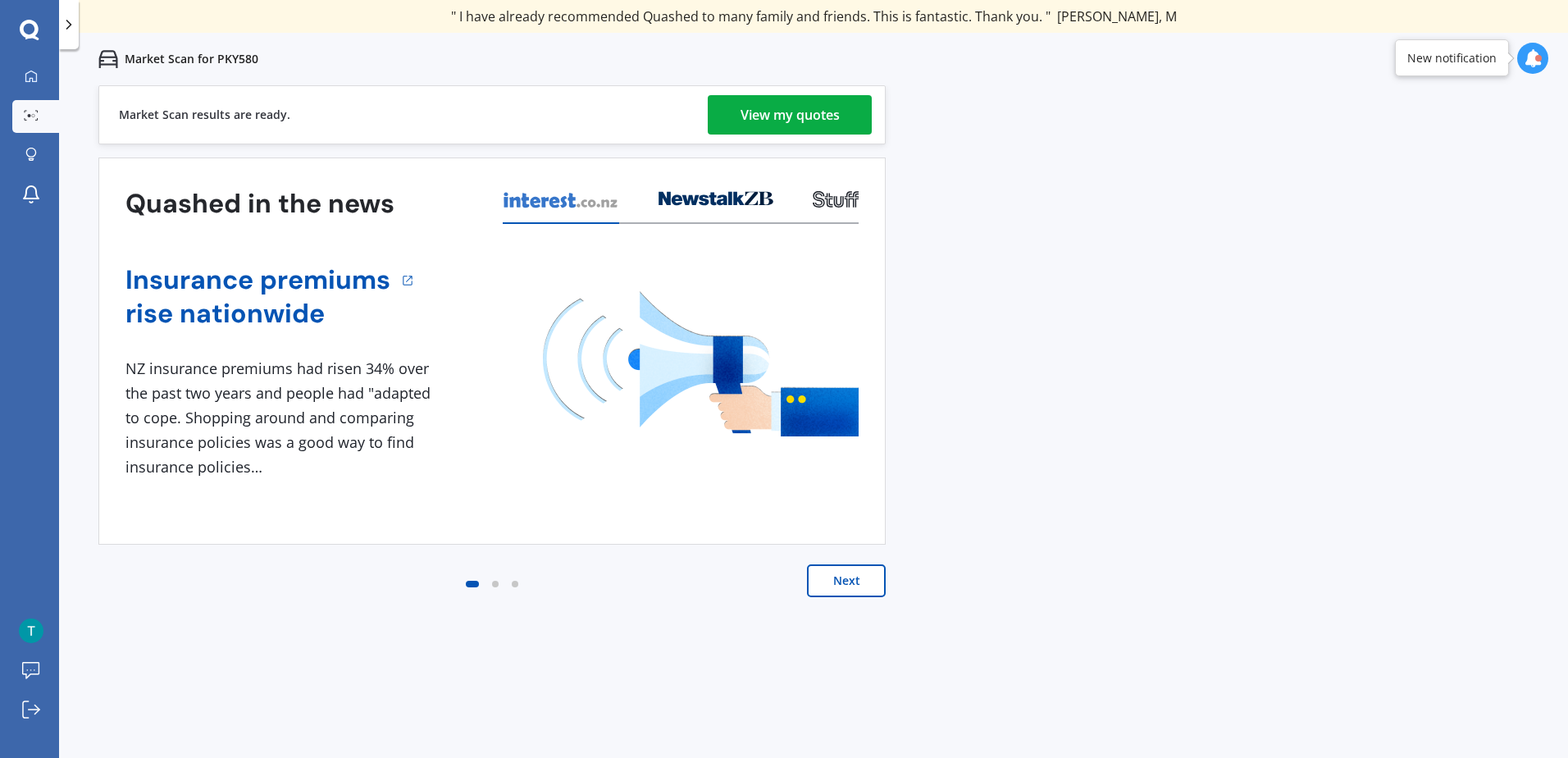
click at [805, 99] on div "View my quotes" at bounding box center [790, 115] width 99 height 40
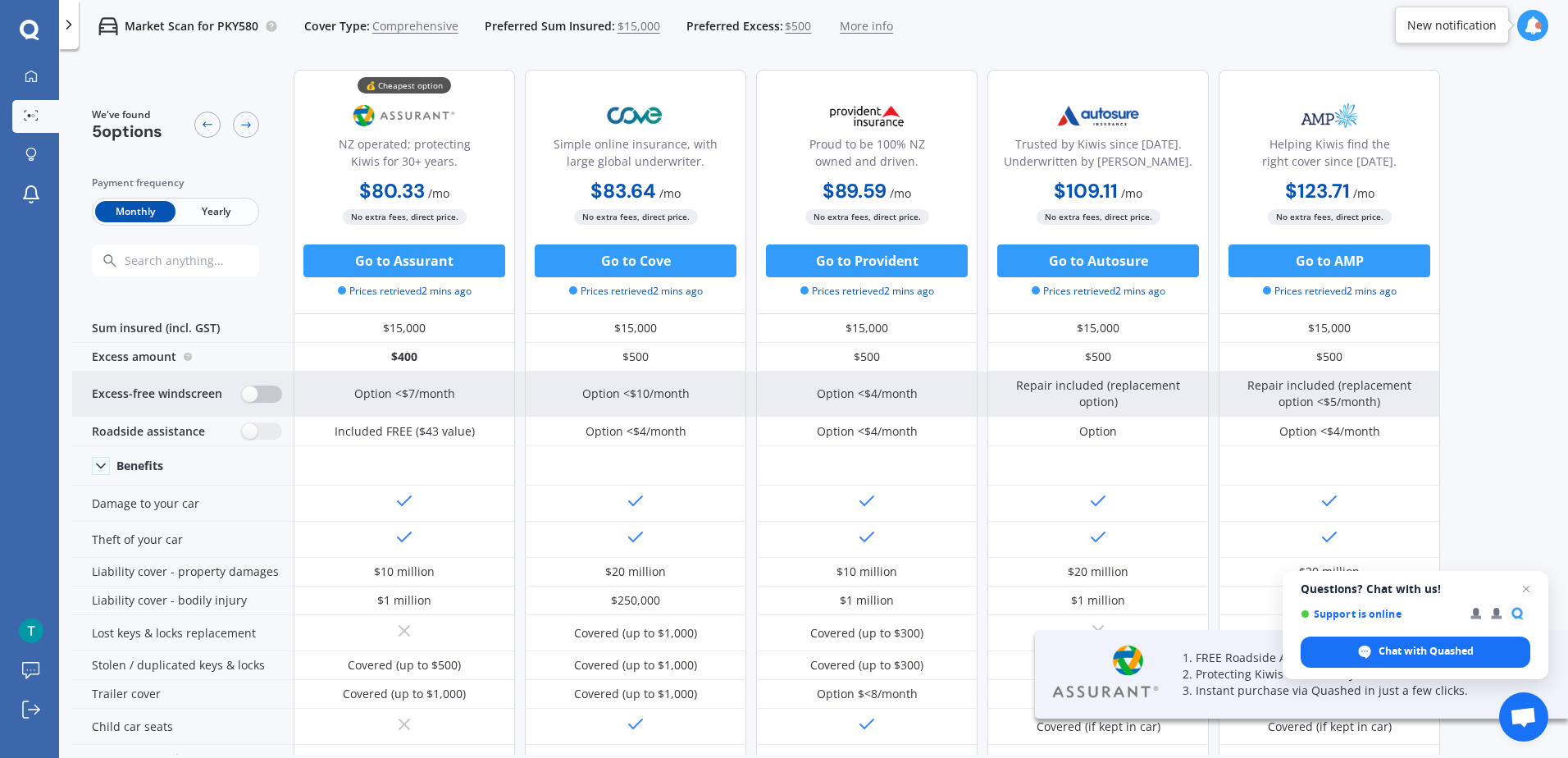
click at [265, 394] on label at bounding box center [263, 394] width 41 height 17
radio input "true"
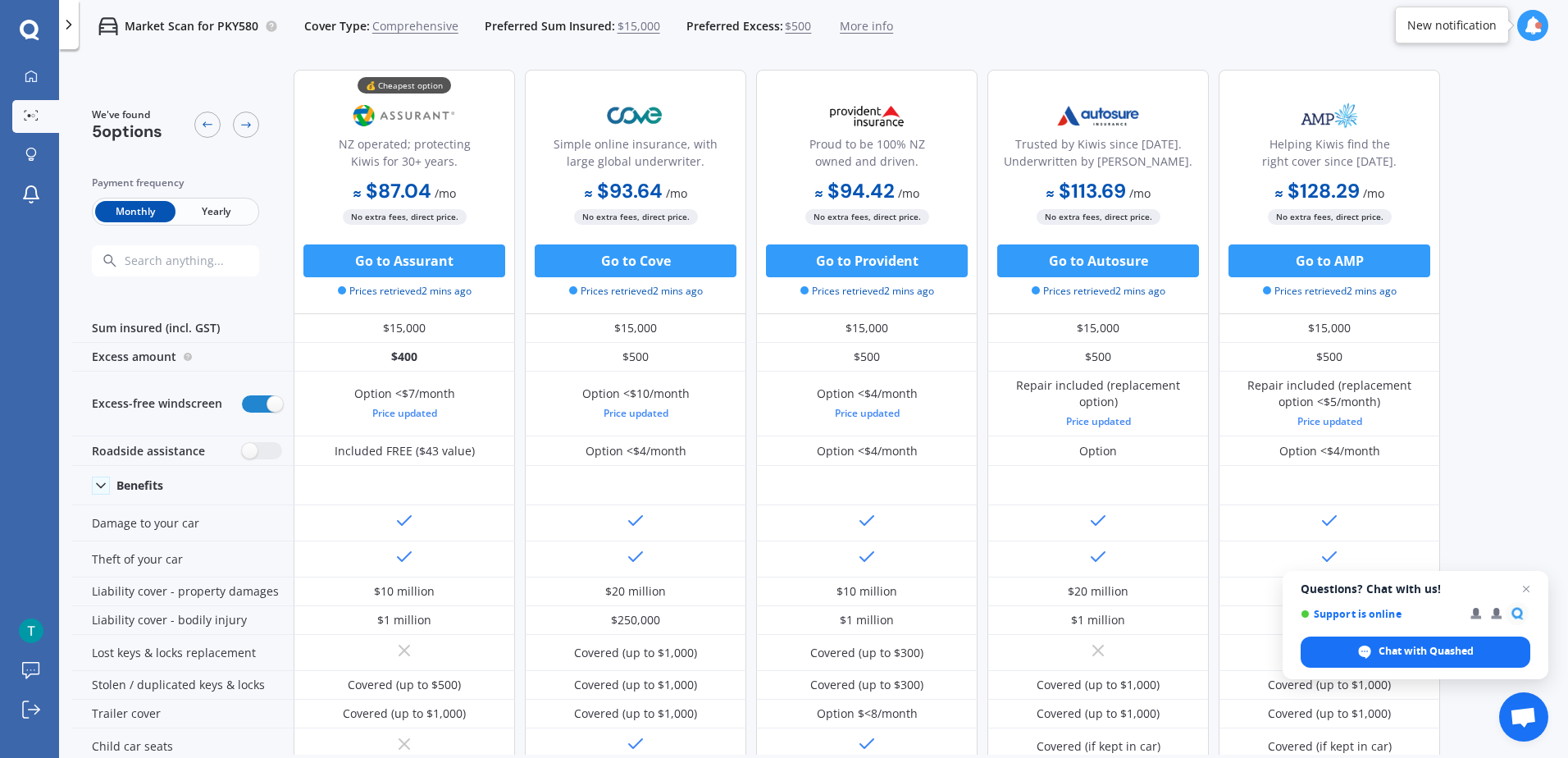
click at [215, 216] on span "Yearly" at bounding box center [215, 211] width 80 height 21
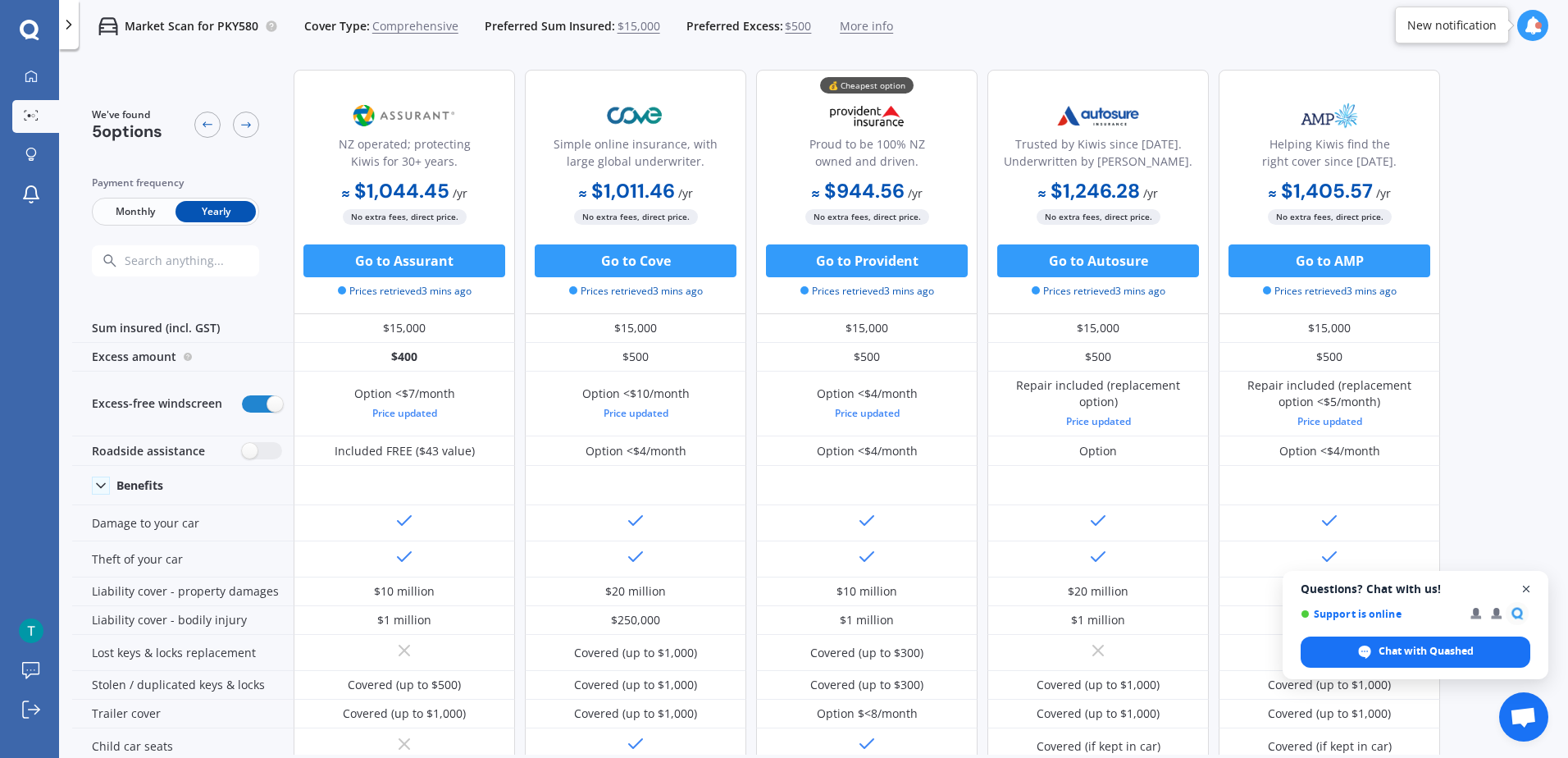
click at [1523, 588] on span "Close chat" at bounding box center [1526, 589] width 20 height 20
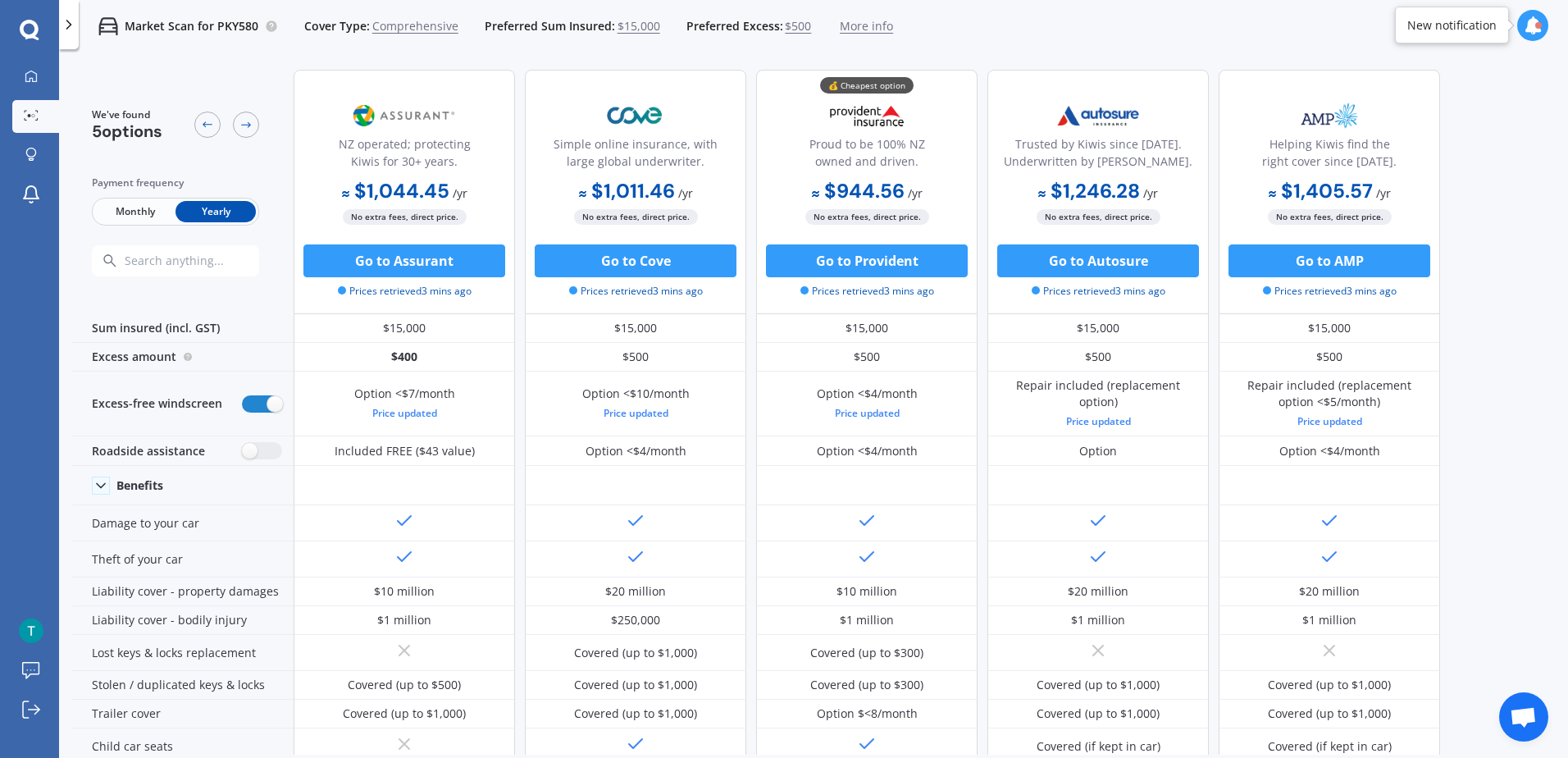
click at [867, 119] on img at bounding box center [867, 116] width 108 height 41
